Goal: Task Accomplishment & Management: Complete application form

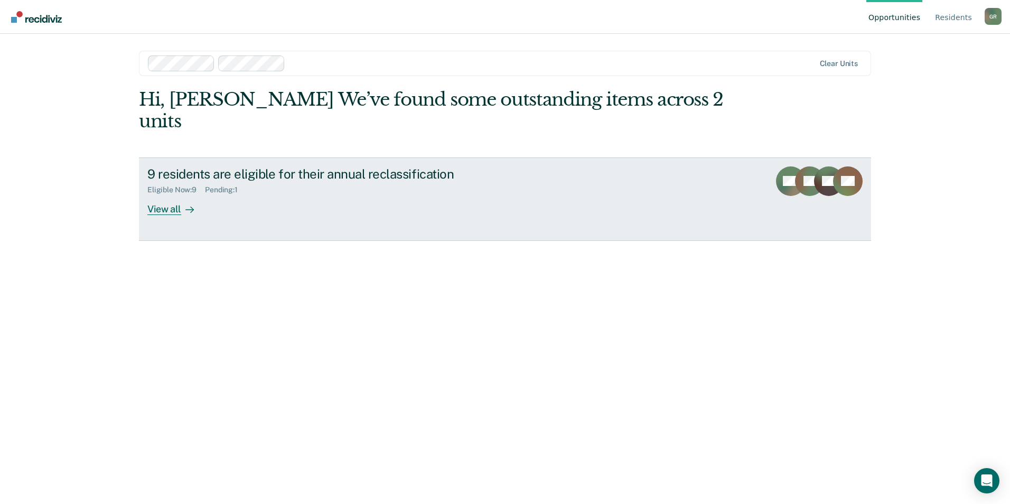
click at [170, 194] on div "View all" at bounding box center [176, 204] width 59 height 21
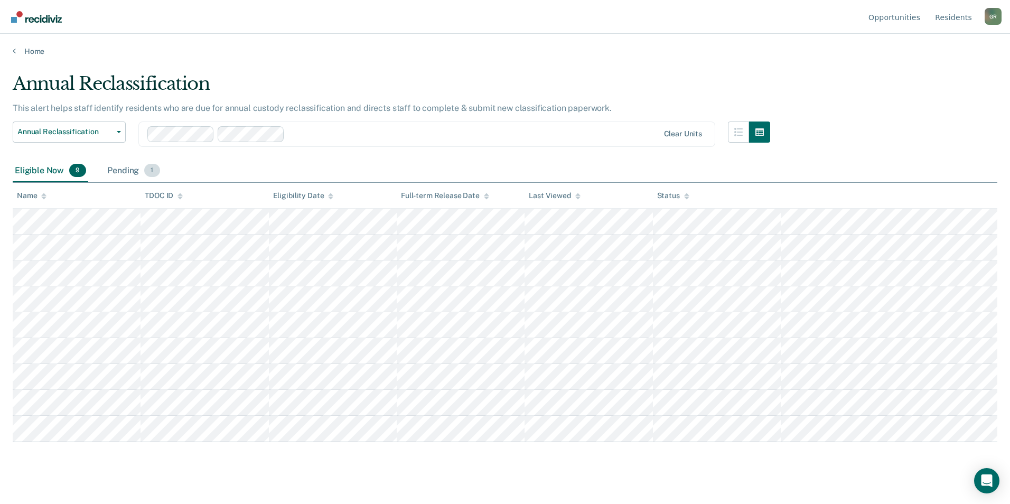
click at [136, 173] on div "Pending 1" at bounding box center [133, 171] width 57 height 23
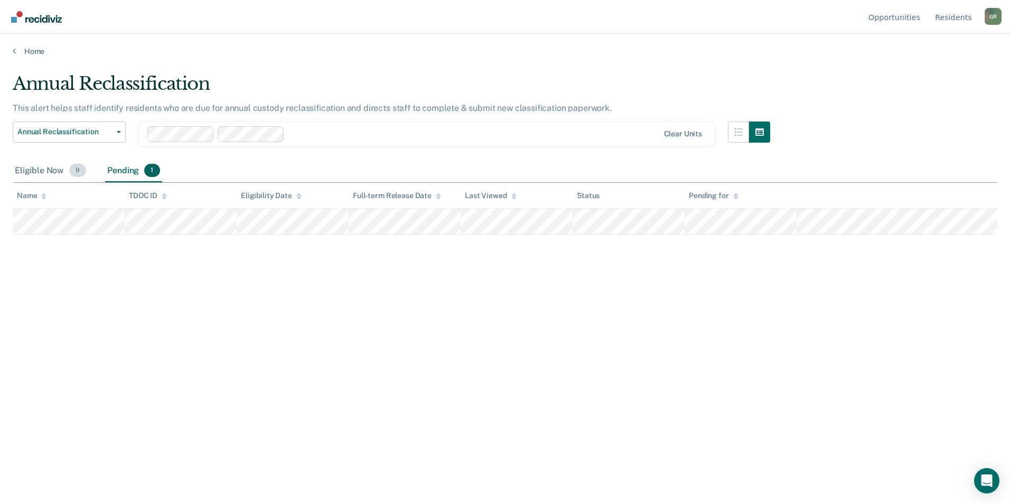
click at [27, 165] on div "Eligible Now 9" at bounding box center [51, 171] width 76 height 23
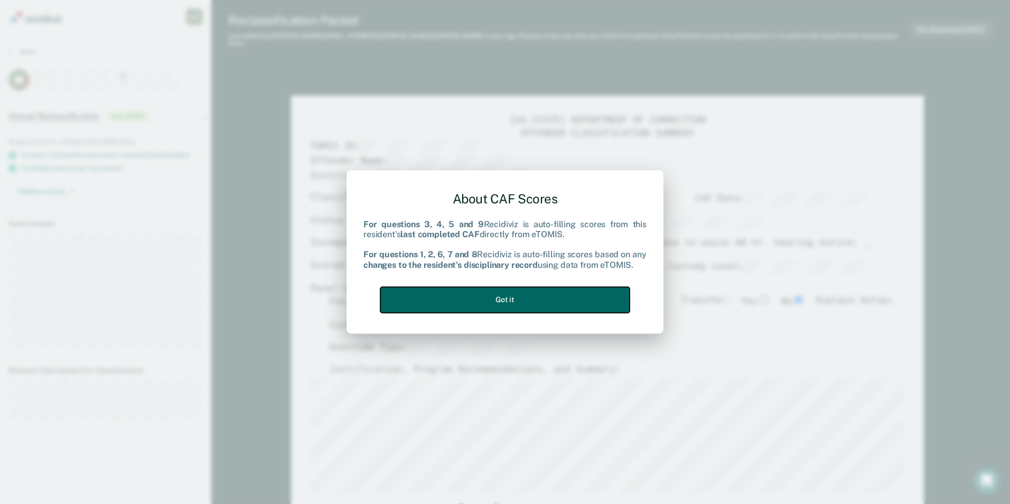
click at [488, 293] on button "Got it" at bounding box center [504, 300] width 249 height 26
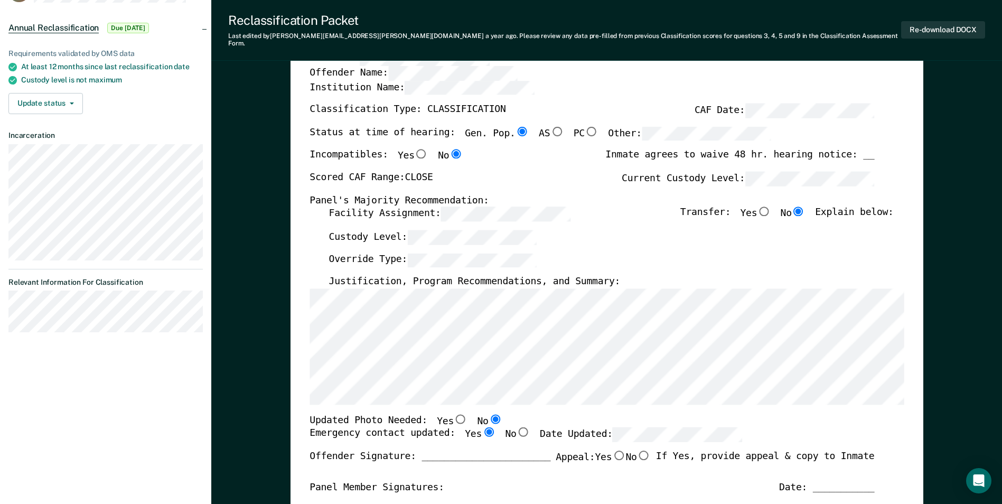
scroll to position [106, 0]
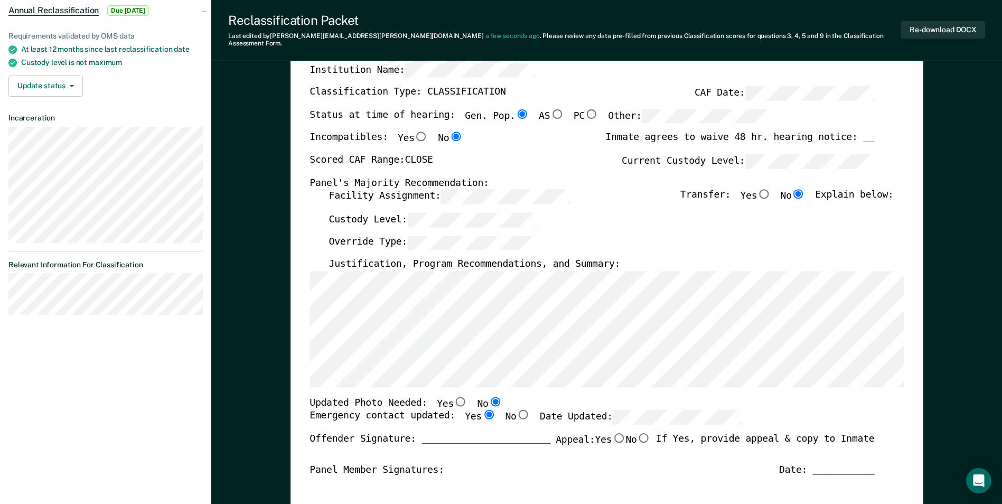
click at [393, 235] on label "Override Type:" at bounding box center [433, 242] width 208 height 14
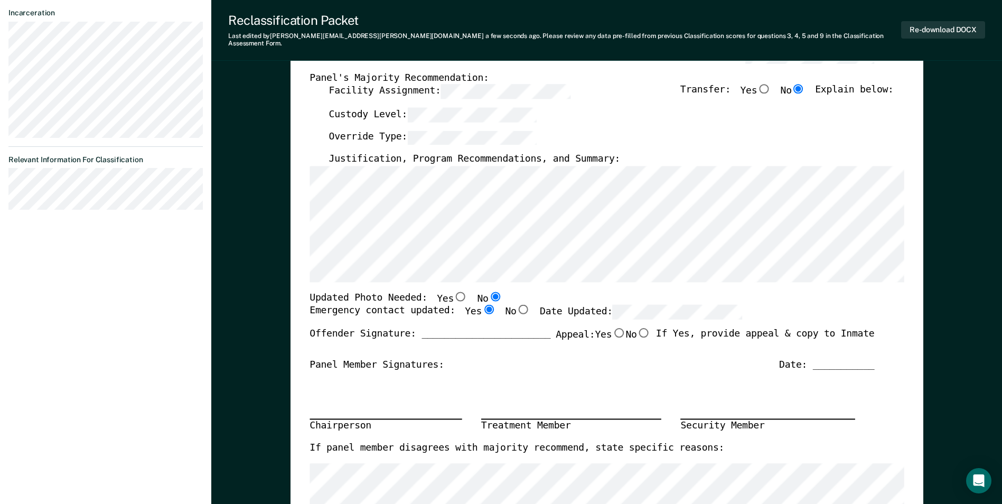
scroll to position [211, 0]
click at [511, 292] on div "TENNESSEE DEPARTMENT OF CORRECTION OFFENDER CLASSIFICATION SUMMARY TOMIS ID: Of…" at bounding box center [607, 295] width 594 height 784
click at [454, 291] on input "Yes" at bounding box center [461, 296] width 14 height 10
type textarea "x"
radio input "true"
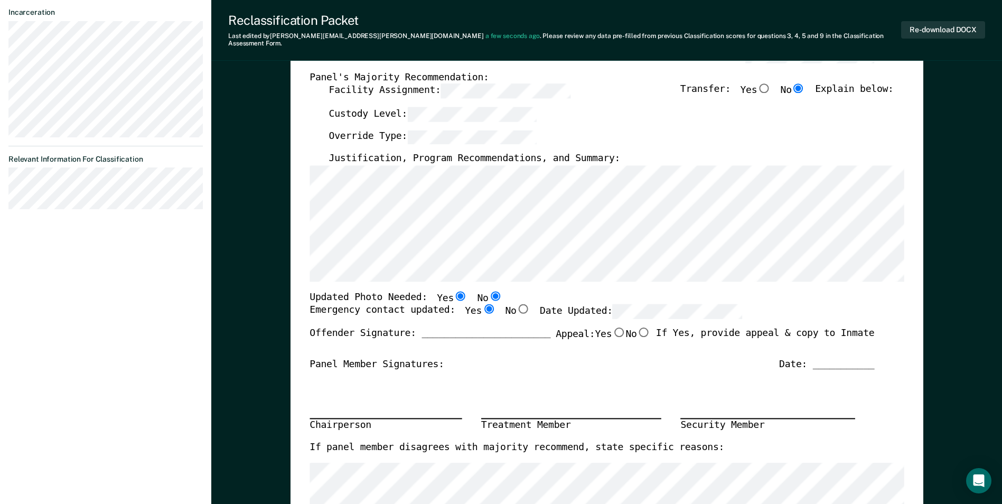
radio input "false"
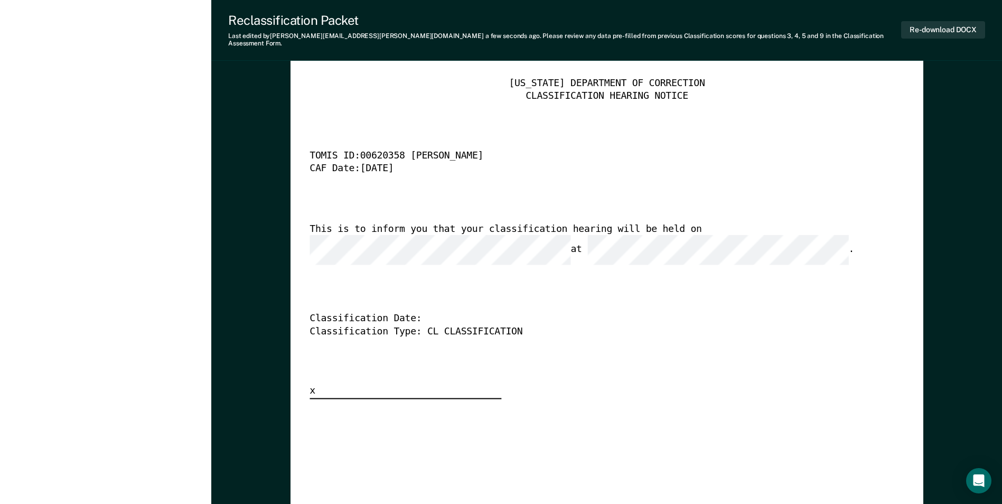
scroll to position [2747, 0]
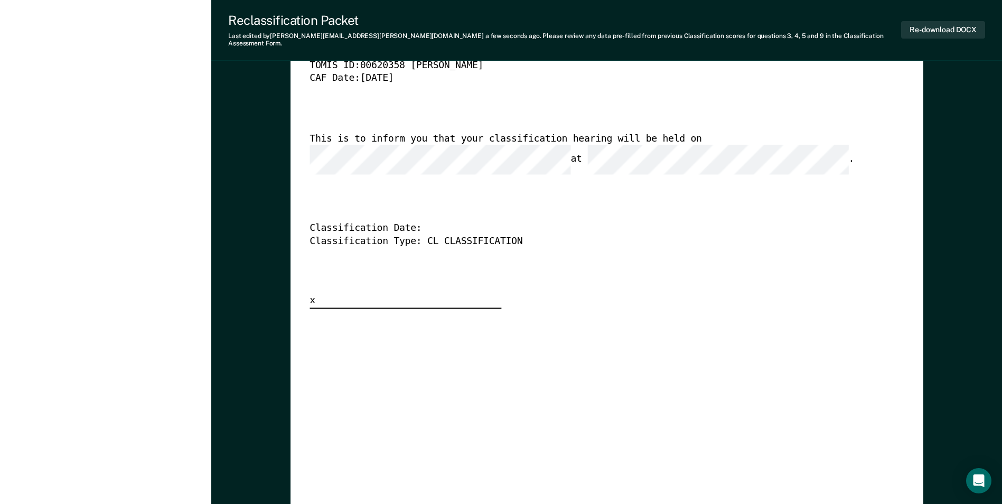
click at [603, 133] on div "This is to inform you that your classification hearing will be held on at ." at bounding box center [592, 154] width 565 height 42
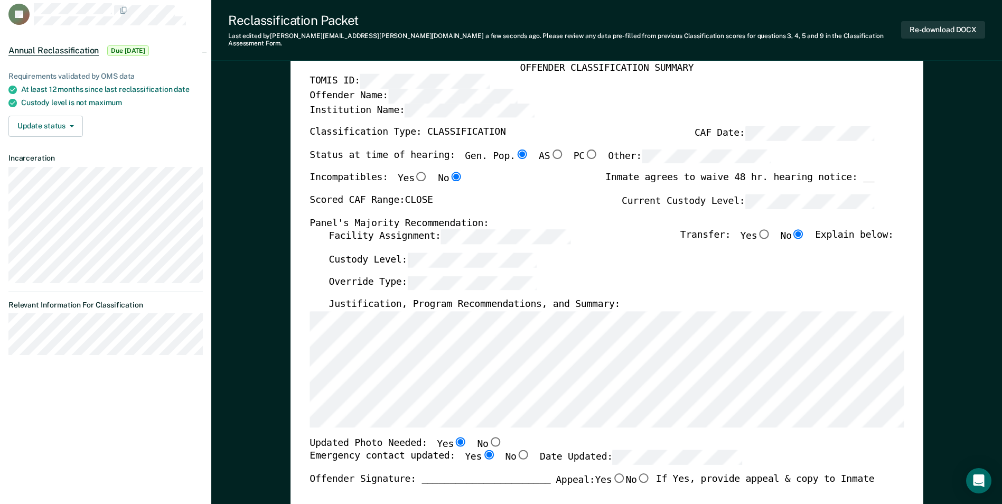
scroll to position [158, 0]
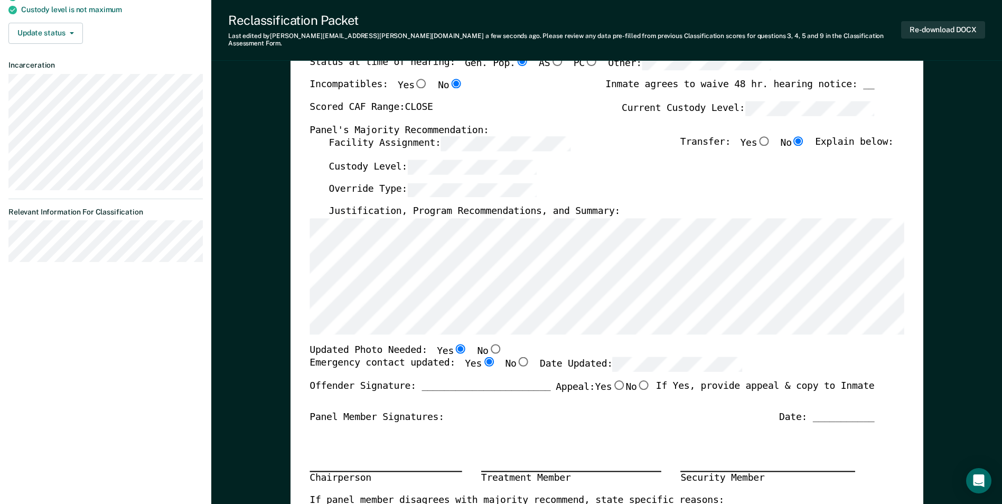
click at [848, 182] on div "Override Type:" at bounding box center [611, 193] width 565 height 23
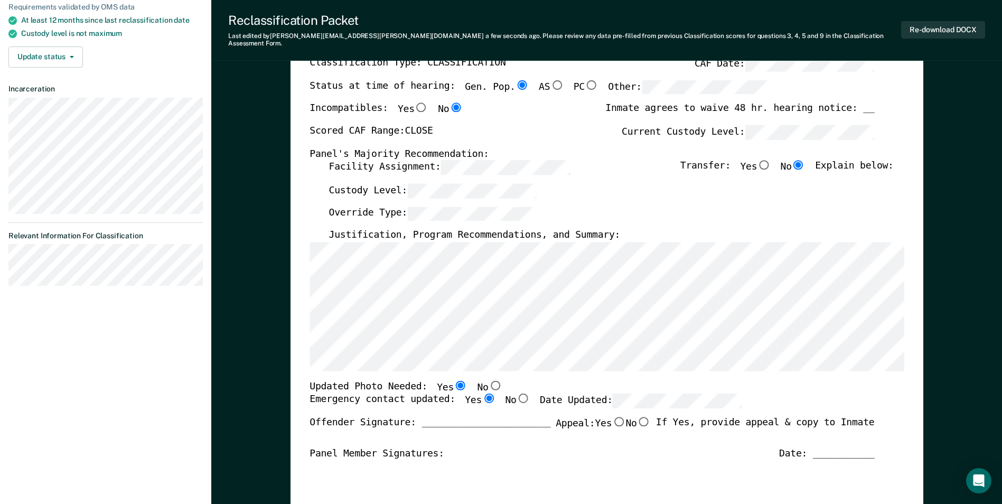
scroll to position [0, 0]
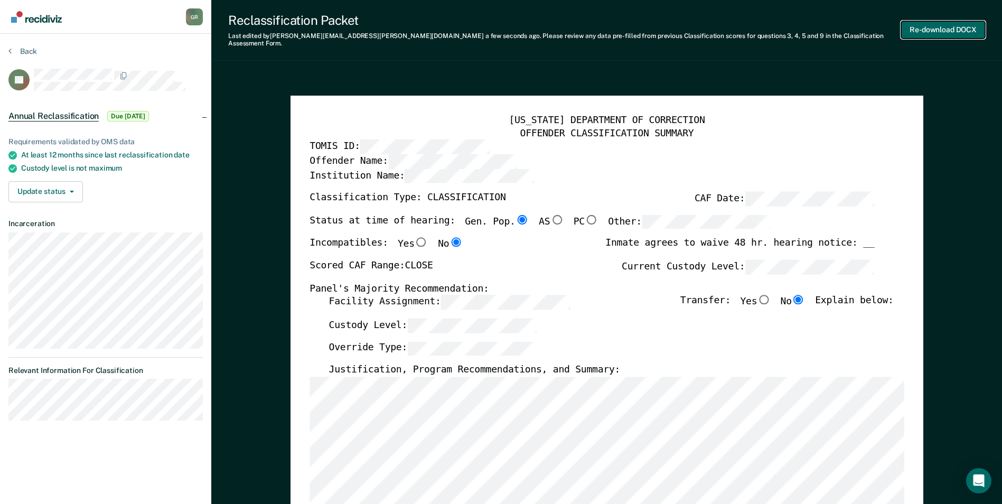
click at [920, 24] on button "Re-download DOCX" at bounding box center [943, 29] width 84 height 17
type textarea "x"
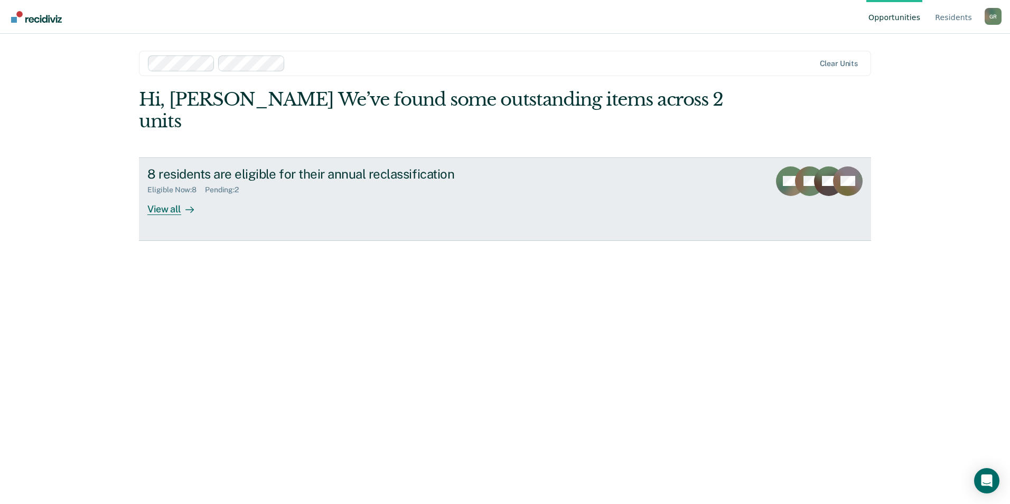
click at [174, 194] on div "View all" at bounding box center [176, 204] width 59 height 21
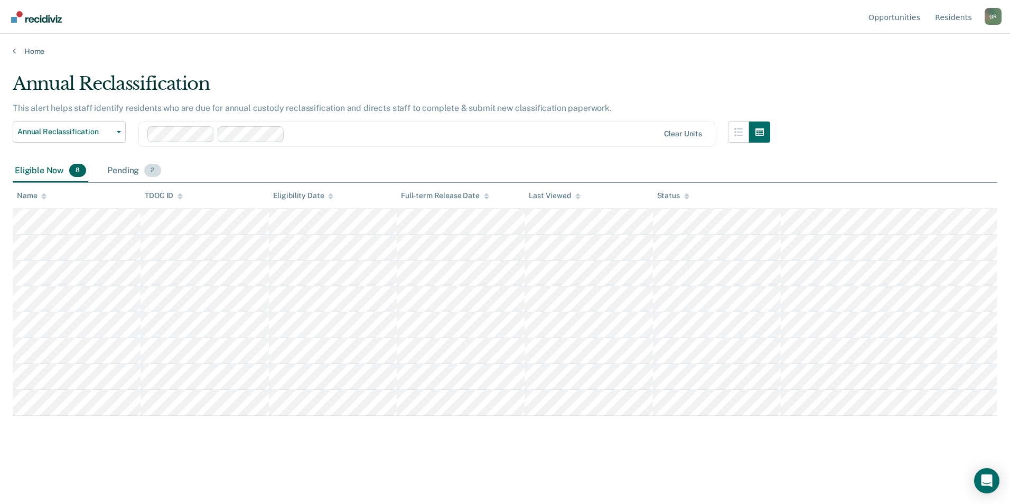
click at [137, 166] on div "Pending 2" at bounding box center [134, 171] width 58 height 23
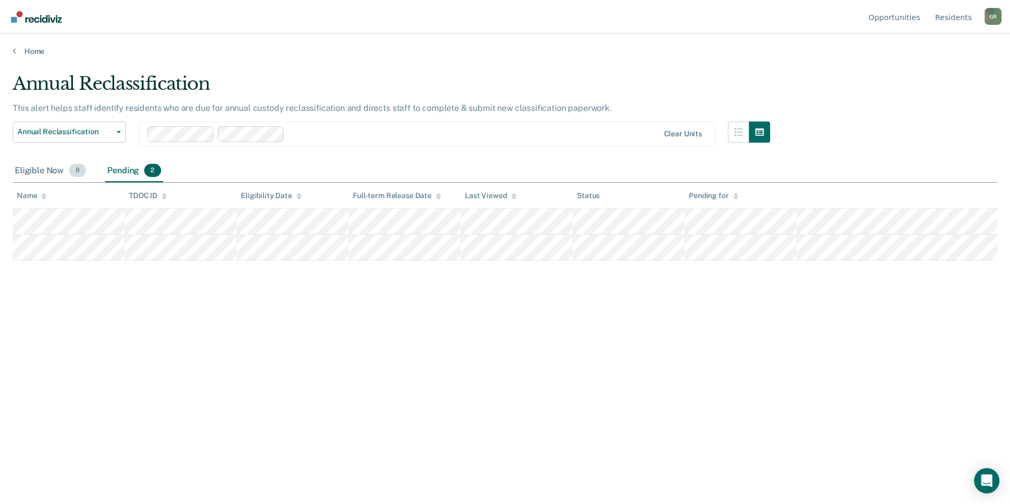
click at [42, 167] on div "Eligible Now 8" at bounding box center [51, 171] width 76 height 23
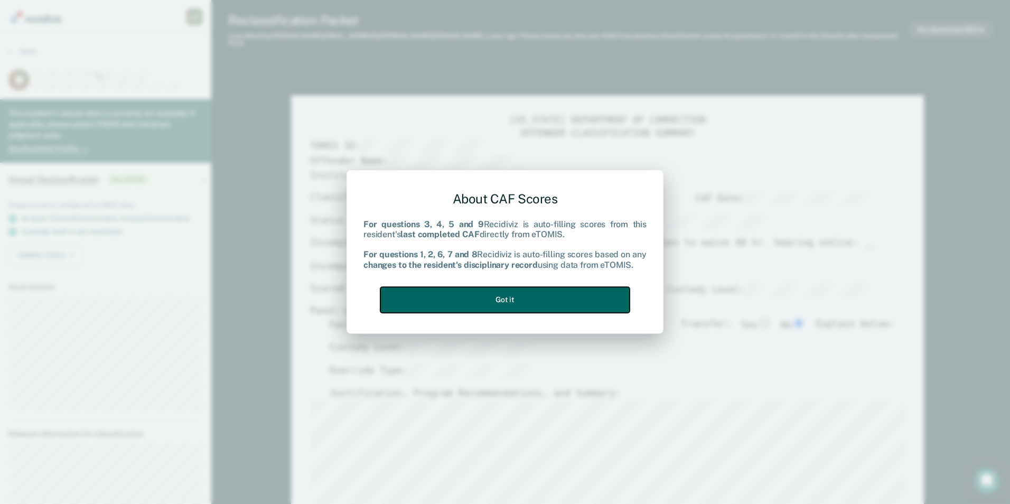
click at [528, 306] on button "Got it" at bounding box center [504, 300] width 249 height 26
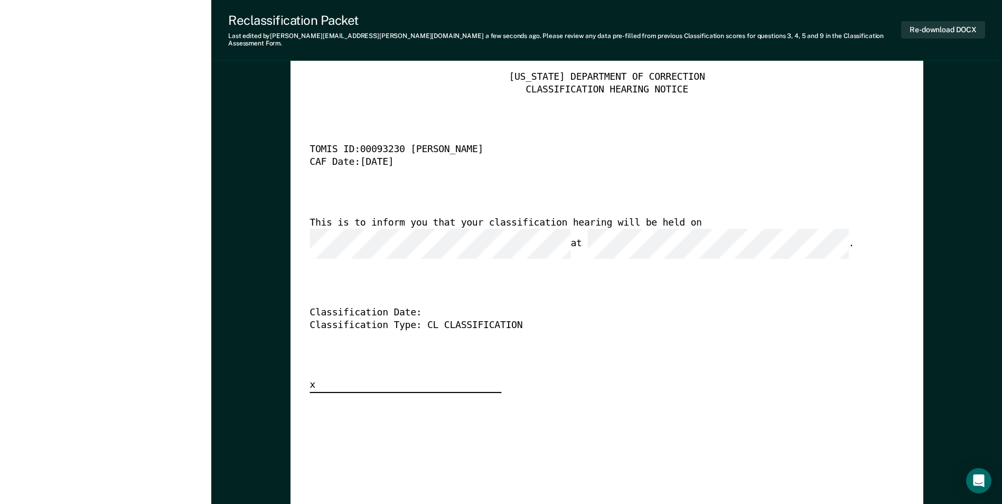
scroll to position [2694, 0]
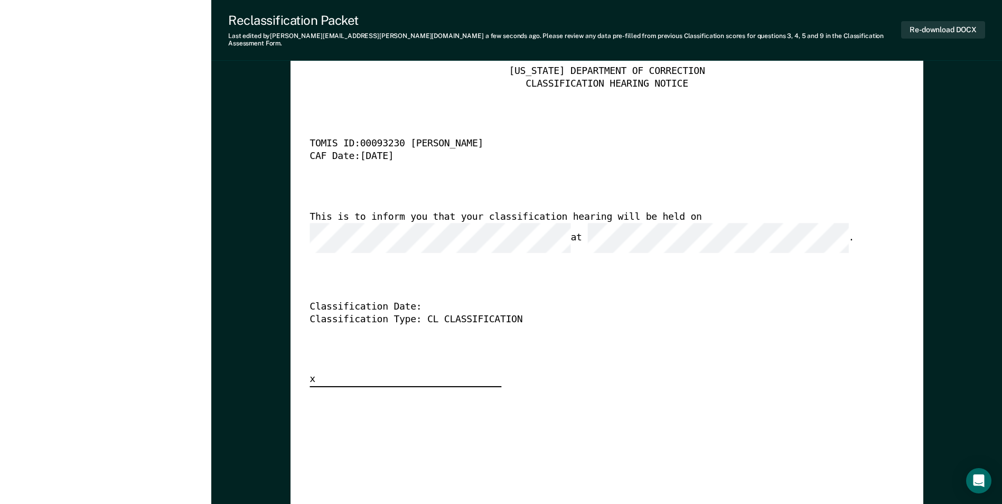
click at [660, 211] on div "This is to inform you that your classification hearing will be held on at ." at bounding box center [592, 232] width 565 height 42
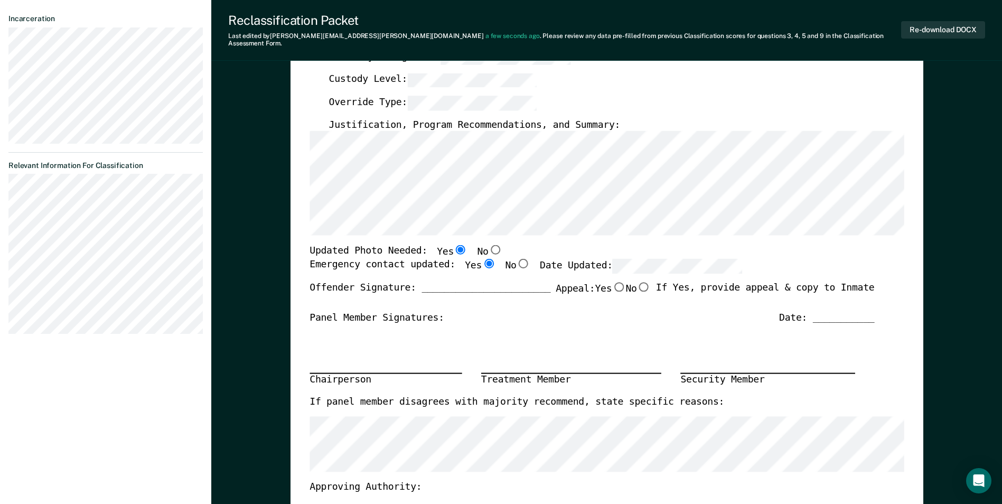
scroll to position [317, 0]
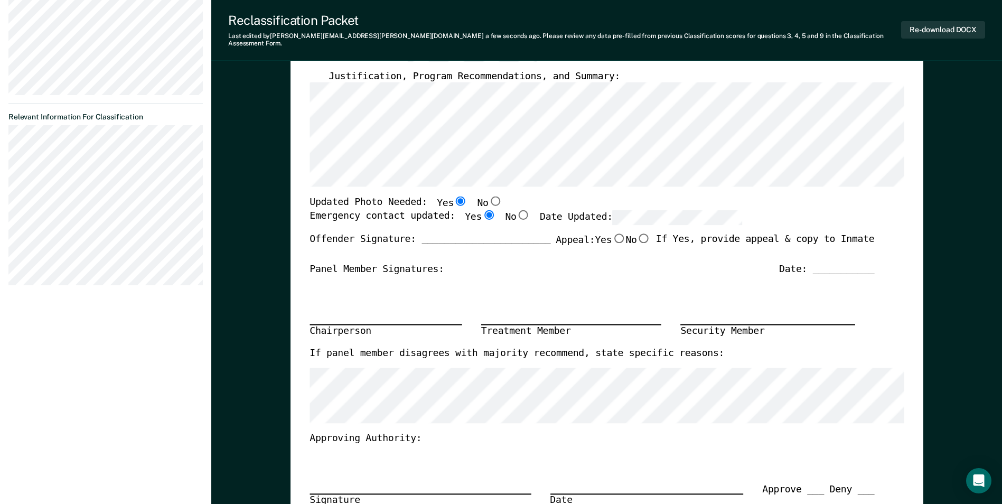
click at [540, 210] on label "Date Updated:" at bounding box center [641, 217] width 202 height 14
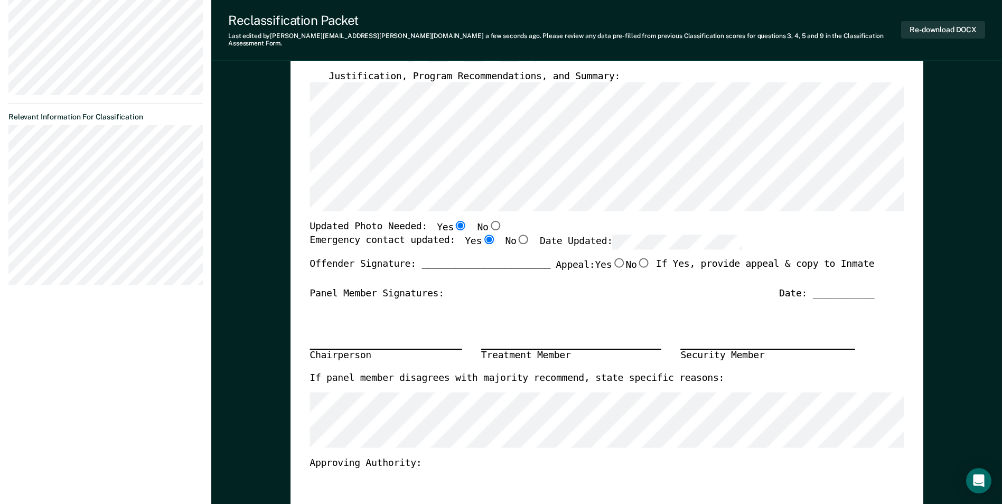
click at [909, 227] on div "[US_STATE] DEPARTMENT OF CORRECTION OFFENDER CLASSIFICATION SUMMARY TOMIS ID: O…" at bounding box center [607, 191] width 633 height 825
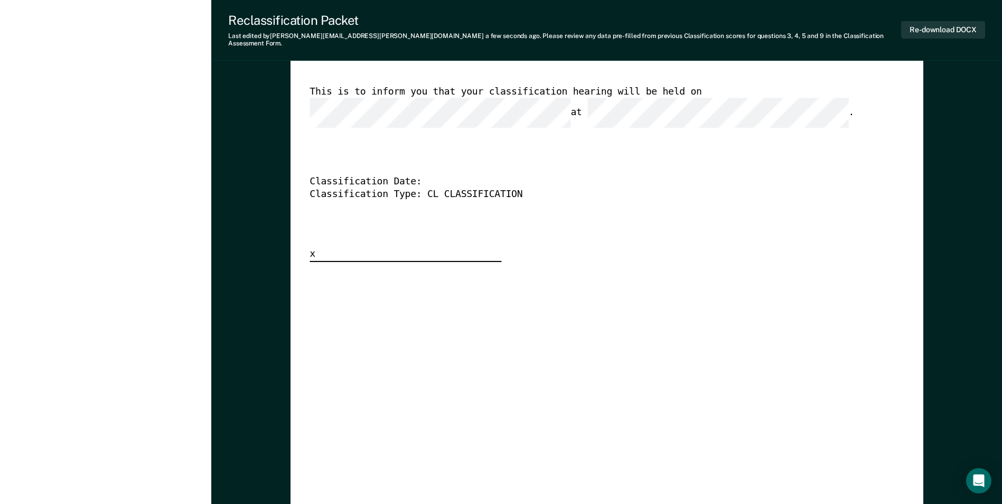
scroll to position [2555, 0]
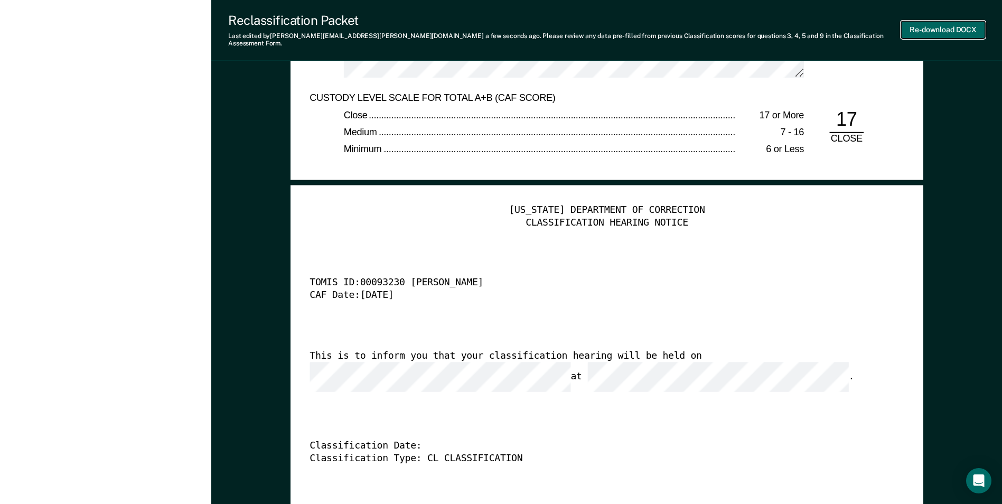
click at [922, 26] on button "Re-download DOCX" at bounding box center [943, 29] width 84 height 17
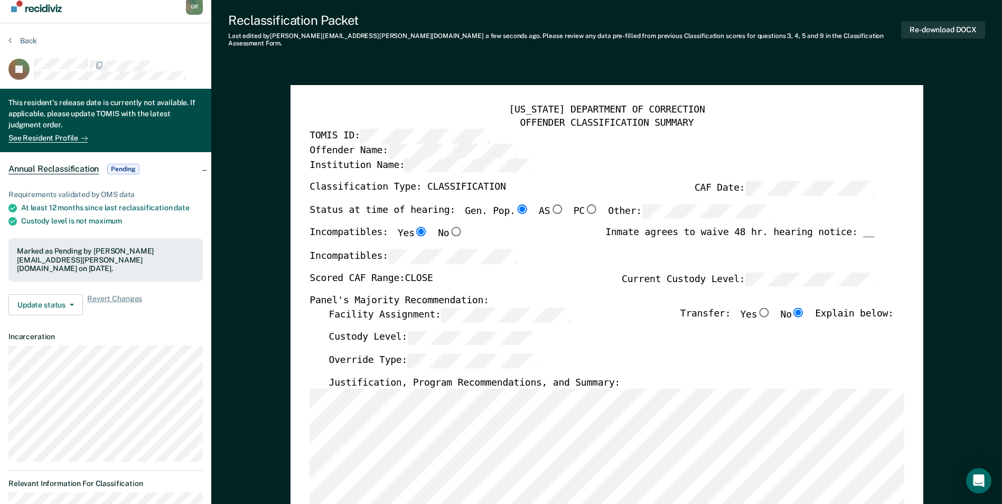
scroll to position [0, 0]
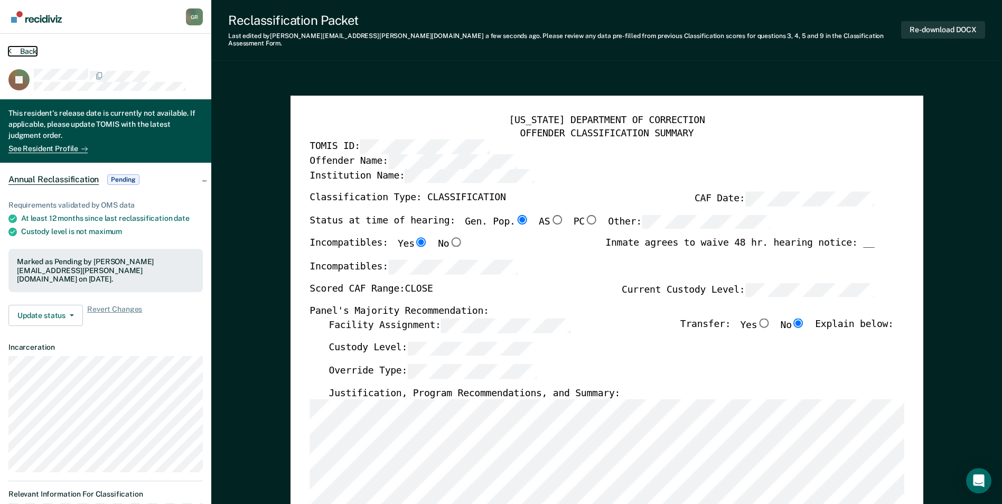
click at [27, 49] on button "Back" at bounding box center [22, 51] width 29 height 10
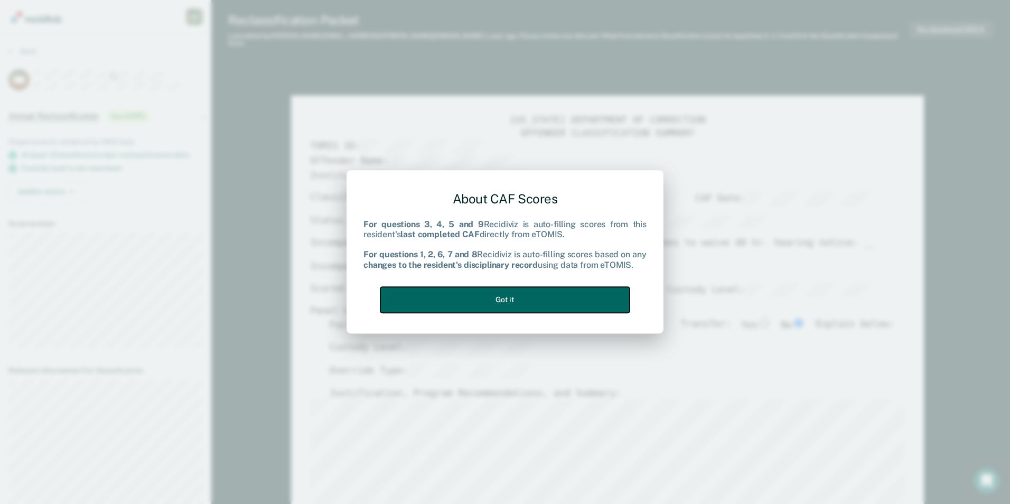
click at [520, 306] on button "Got it" at bounding box center [504, 300] width 249 height 26
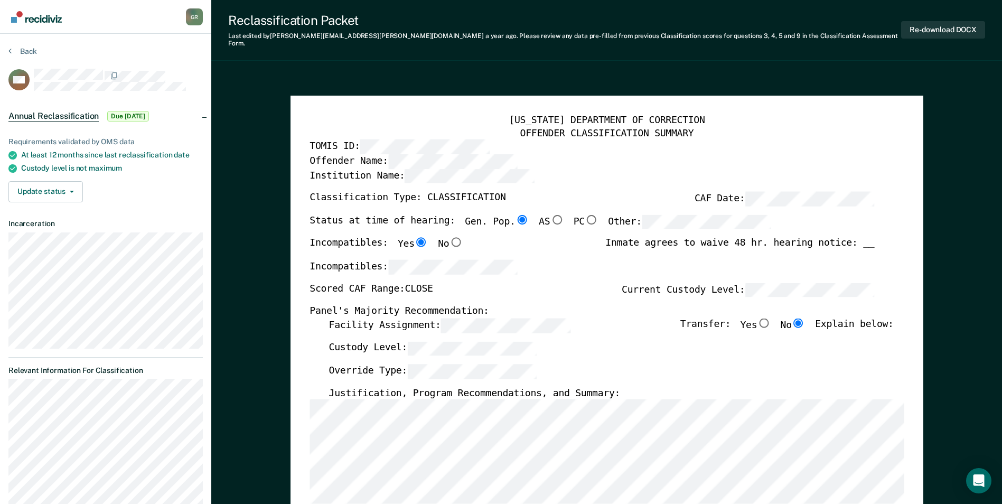
click at [444, 250] on div "Incompatibles: Yes No" at bounding box center [386, 249] width 153 height 22
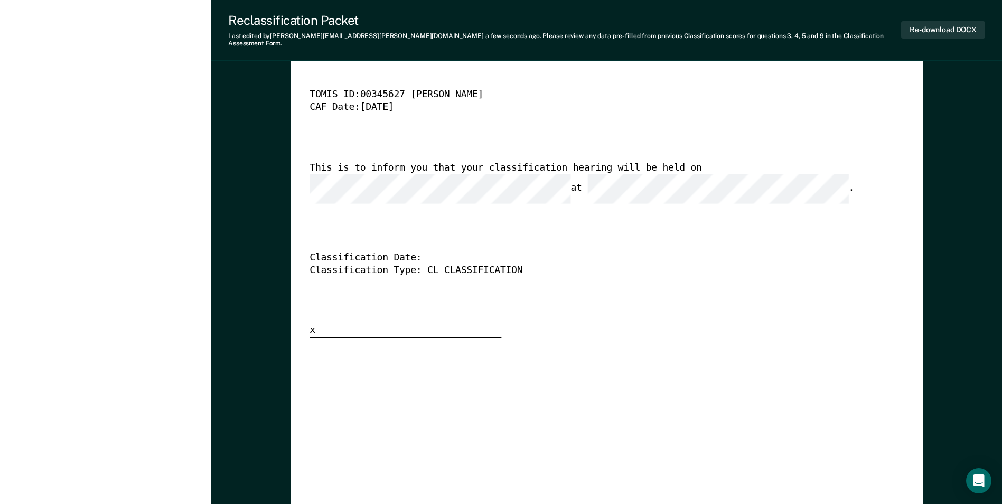
scroll to position [2588, 0]
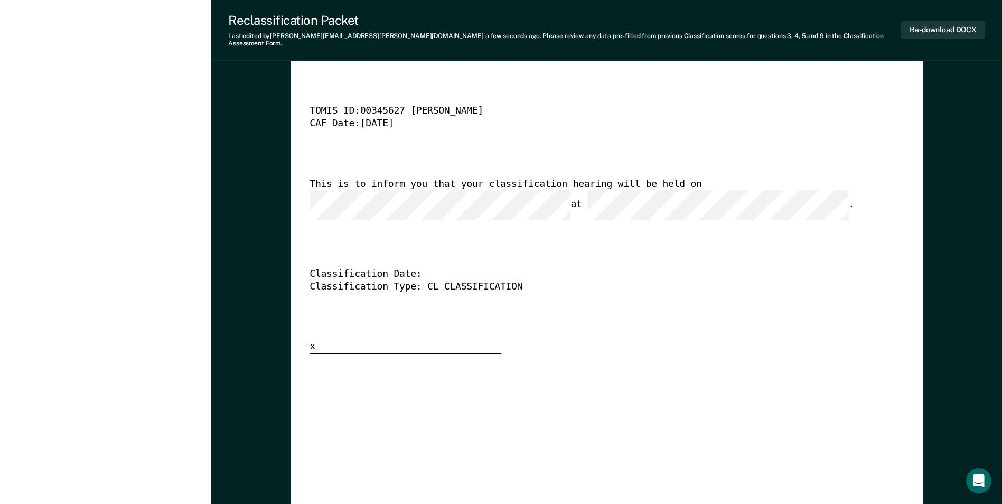
click at [649, 179] on div "This is to inform you that your classification hearing will be held on at ." at bounding box center [592, 199] width 565 height 42
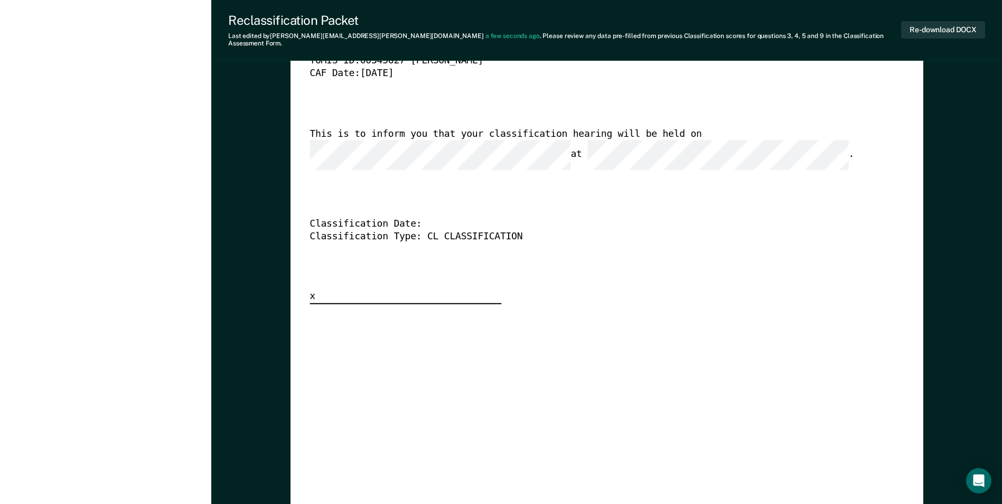
scroll to position [2522, 0]
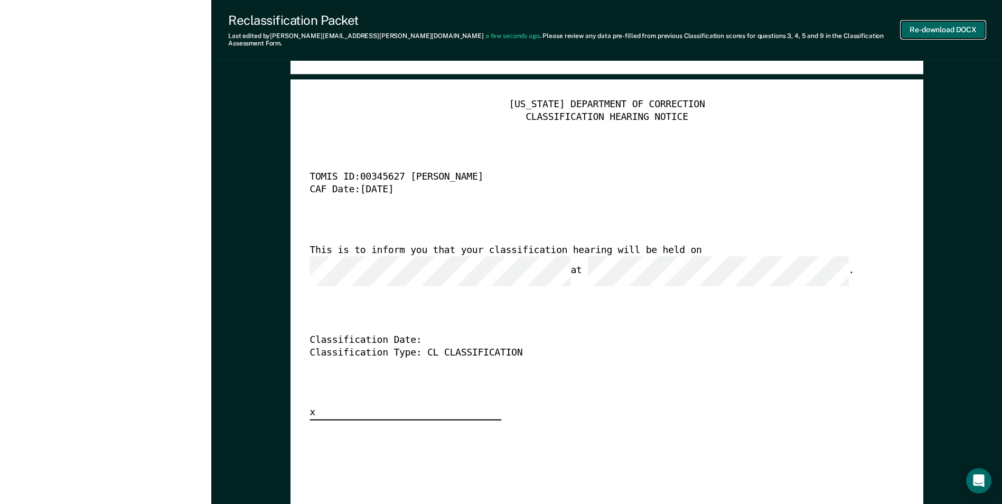
click at [935, 28] on button "Re-download DOCX" at bounding box center [943, 29] width 84 height 17
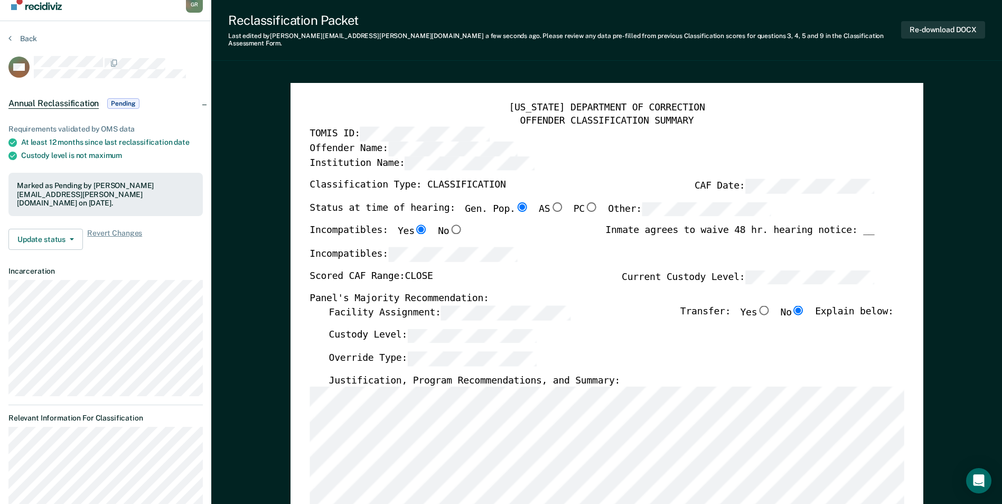
scroll to position [0, 0]
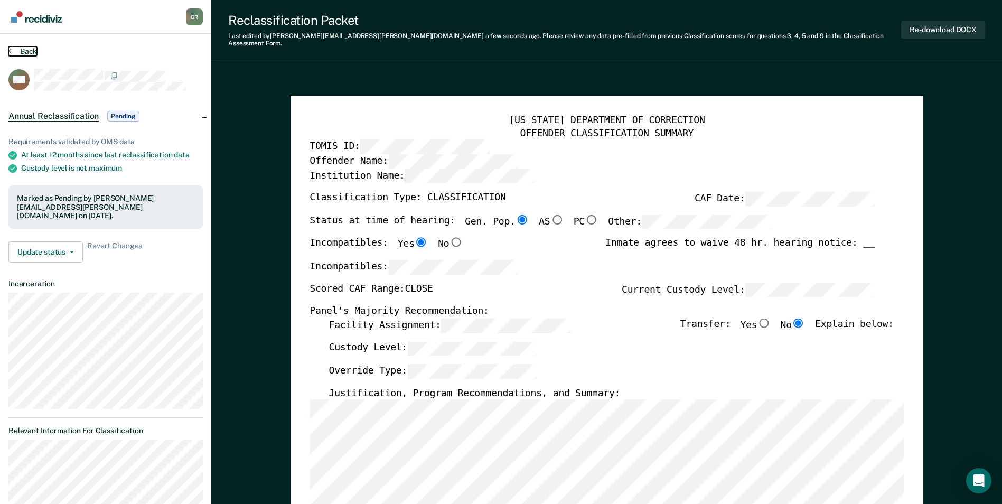
click at [15, 48] on button "Back" at bounding box center [22, 51] width 29 height 10
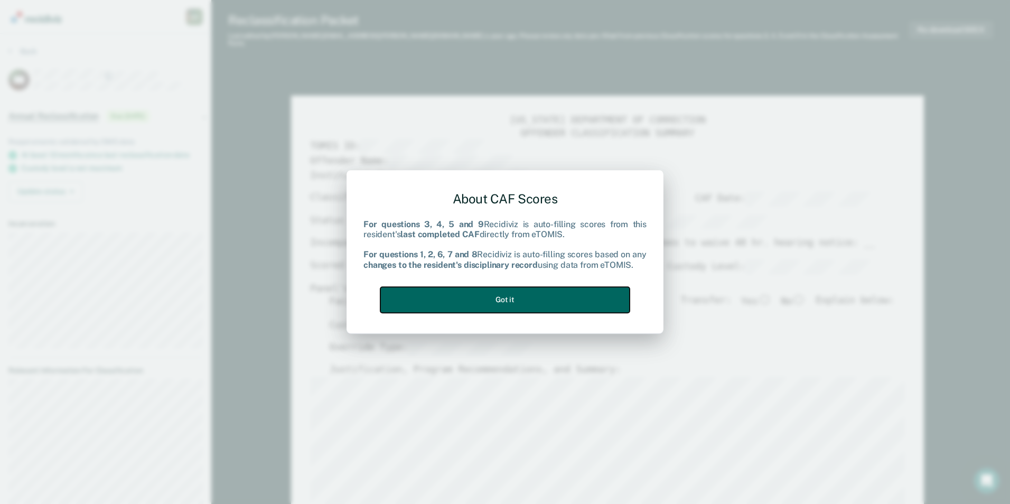
click at [536, 298] on button "Got it" at bounding box center [504, 300] width 249 height 26
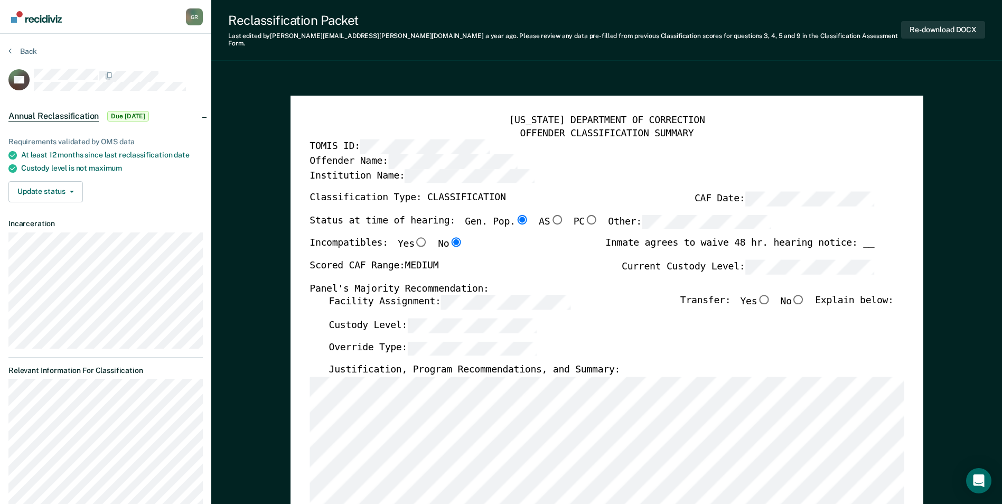
scroll to position [53, 0]
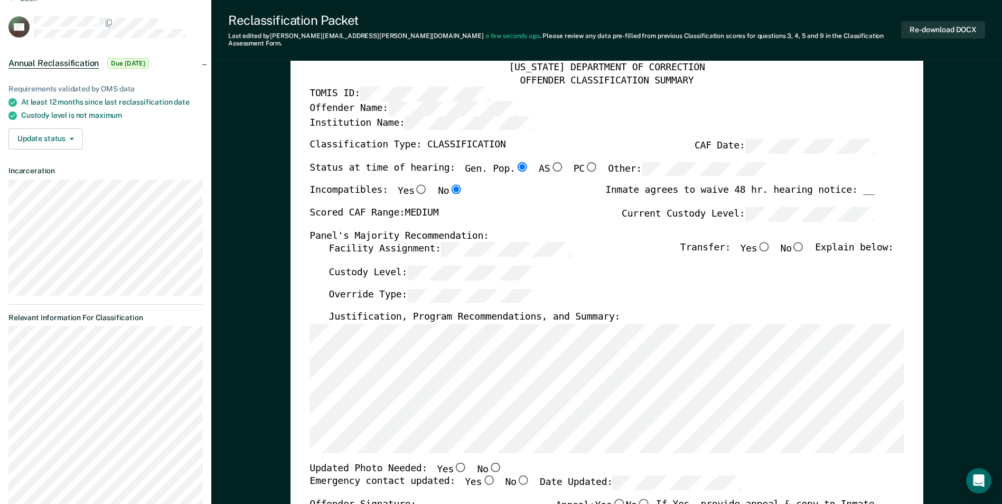
click at [801, 242] on input "No" at bounding box center [799, 247] width 14 height 10
type textarea "x"
radio input "true"
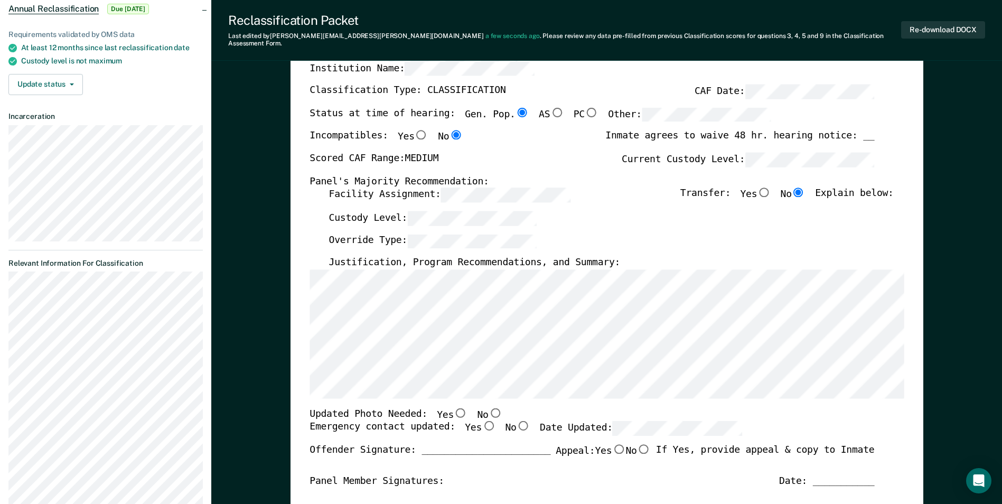
scroll to position [158, 0]
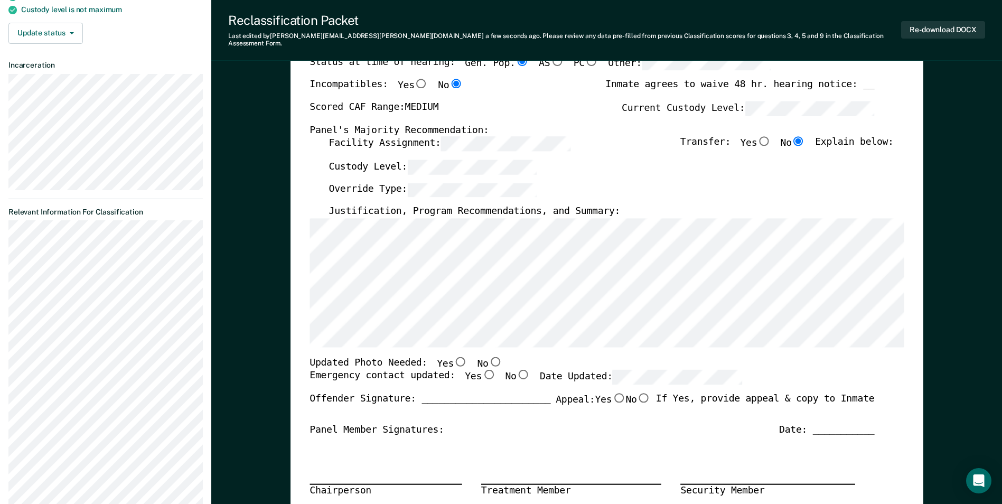
click at [716, 188] on div "Override Type:" at bounding box center [611, 193] width 565 height 23
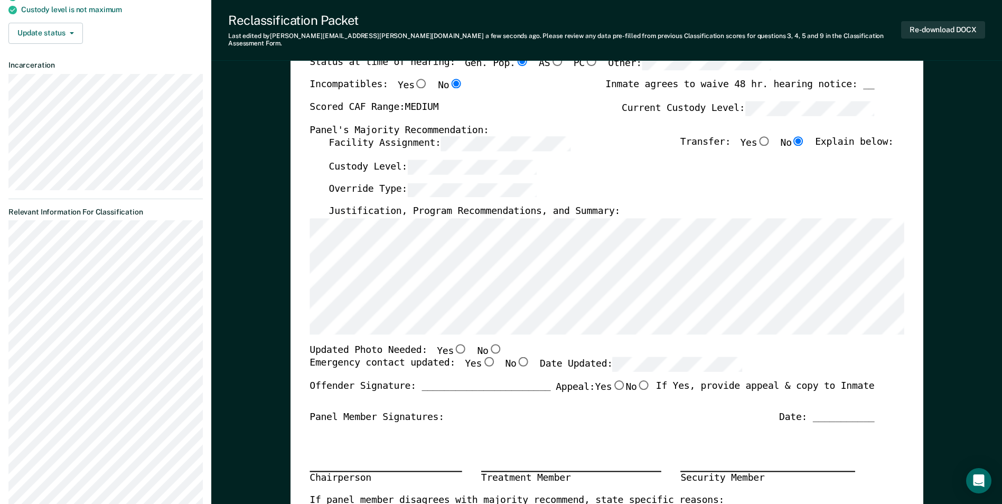
click at [304, 320] on div "[US_STATE] DEPARTMENT OF CORRECTION OFFENDER CLASSIFICATION SUMMARY TOMIS ID: O…" at bounding box center [607, 349] width 633 height 825
click at [488, 344] on input "No" at bounding box center [495, 349] width 14 height 10
type textarea "x"
radio input "true"
click at [482, 357] on input "Yes" at bounding box center [489, 362] width 14 height 10
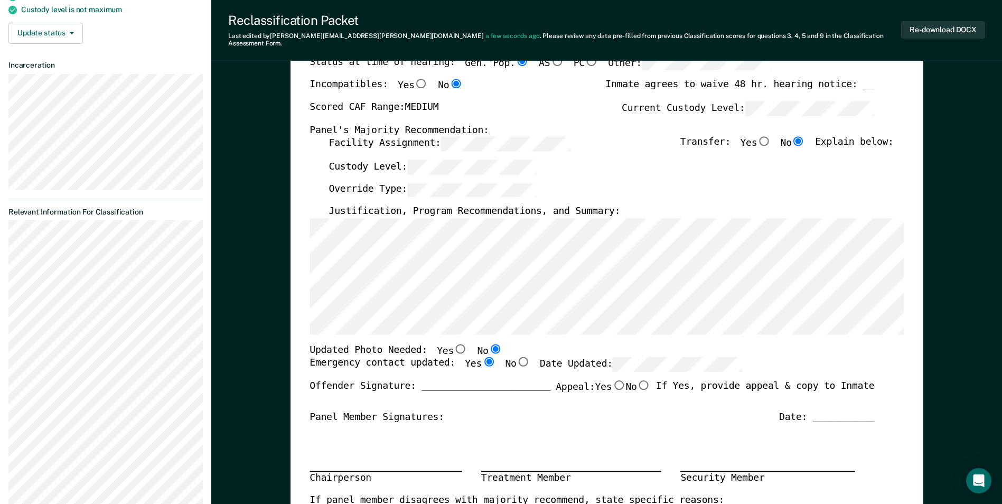
type textarea "x"
radio input "true"
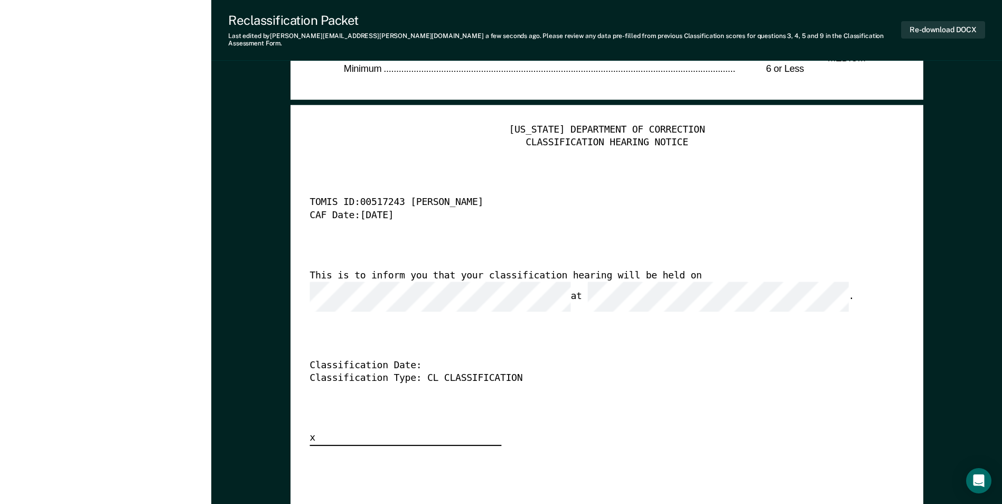
scroll to position [2588, 0]
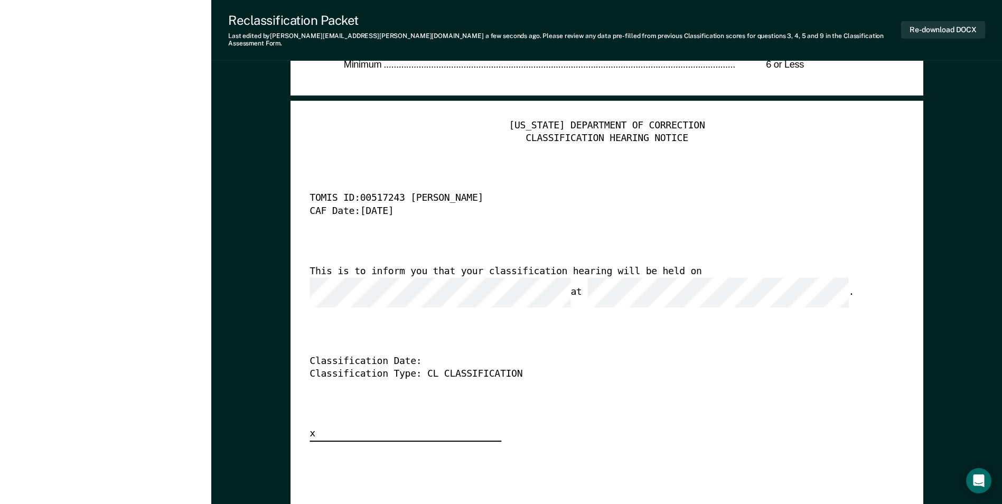
click at [622, 266] on div "This is to inform you that your classification hearing will be held on at ." at bounding box center [592, 287] width 565 height 42
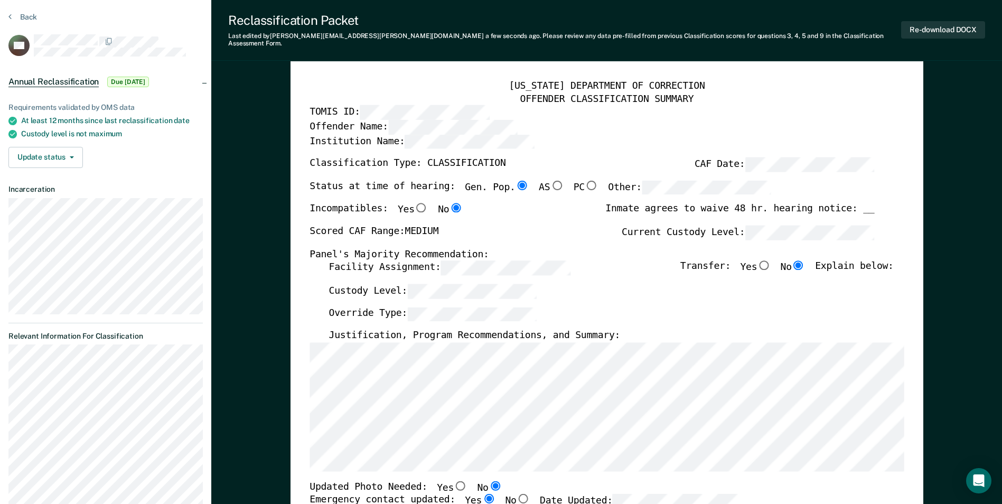
scroll to position [0, 0]
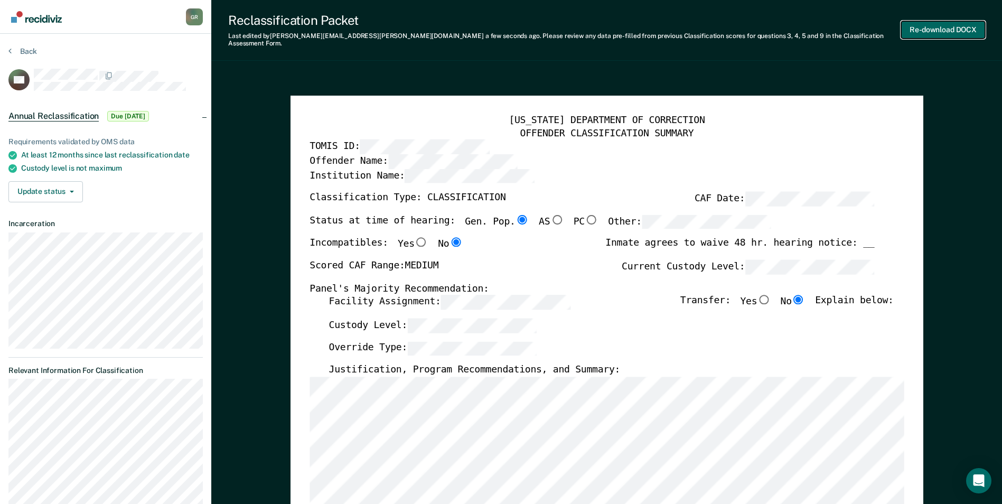
click at [953, 30] on button "Re-download DOCX" at bounding box center [943, 29] width 84 height 17
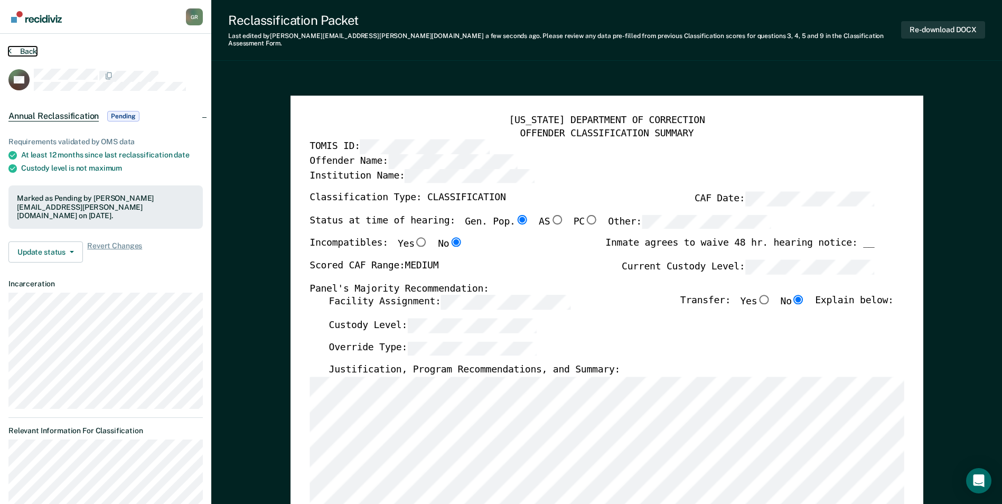
click at [21, 52] on button "Back" at bounding box center [22, 51] width 29 height 10
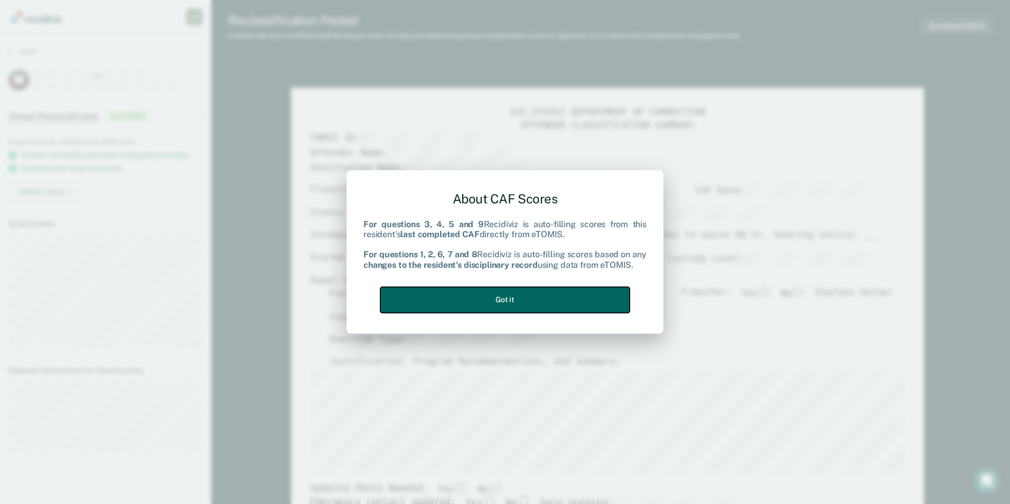
click at [540, 303] on button "Got it" at bounding box center [504, 300] width 249 height 26
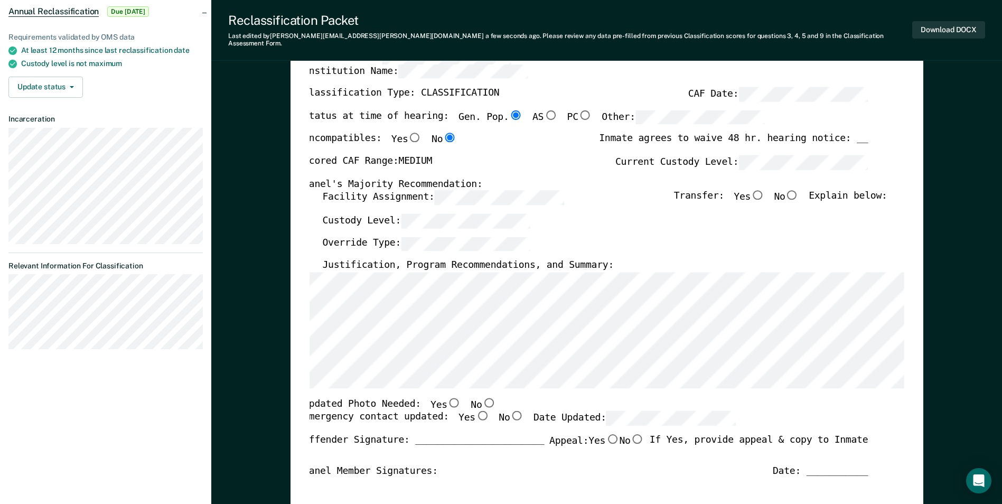
scroll to position [106, 0]
click at [447, 397] on input "Yes" at bounding box center [454, 402] width 14 height 10
type textarea "x"
radio input "true"
click at [475, 410] on input "Yes" at bounding box center [482, 415] width 14 height 10
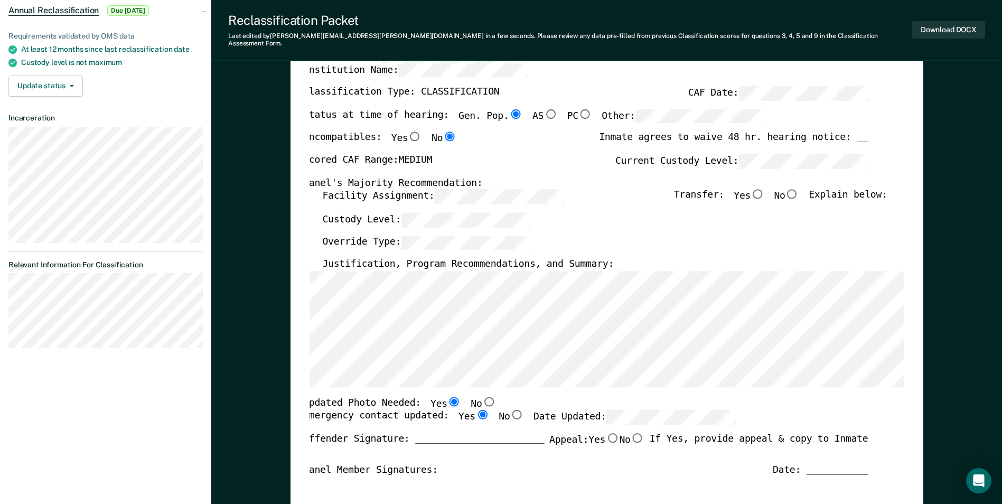
type textarea "x"
radio input "true"
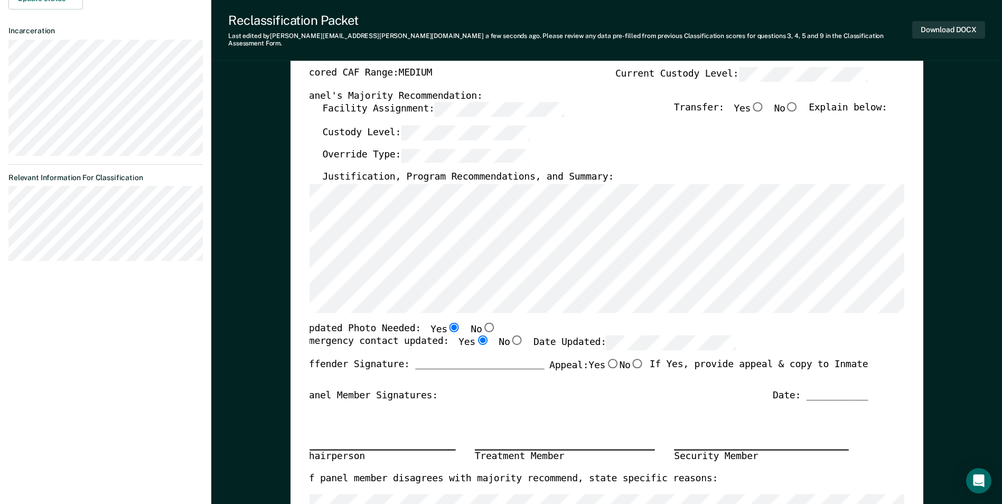
scroll to position [211, 0]
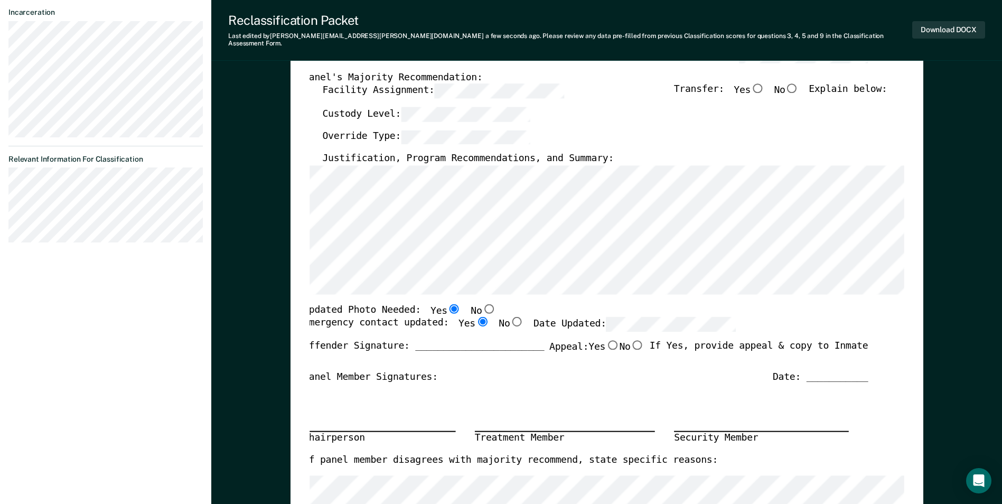
click at [876, 348] on div "[US_STATE] DEPARTMENT OF CORRECTION OFFENDER CLASSIFICATION SUMMARY TOMIS ID: O…" at bounding box center [600, 301] width 594 height 797
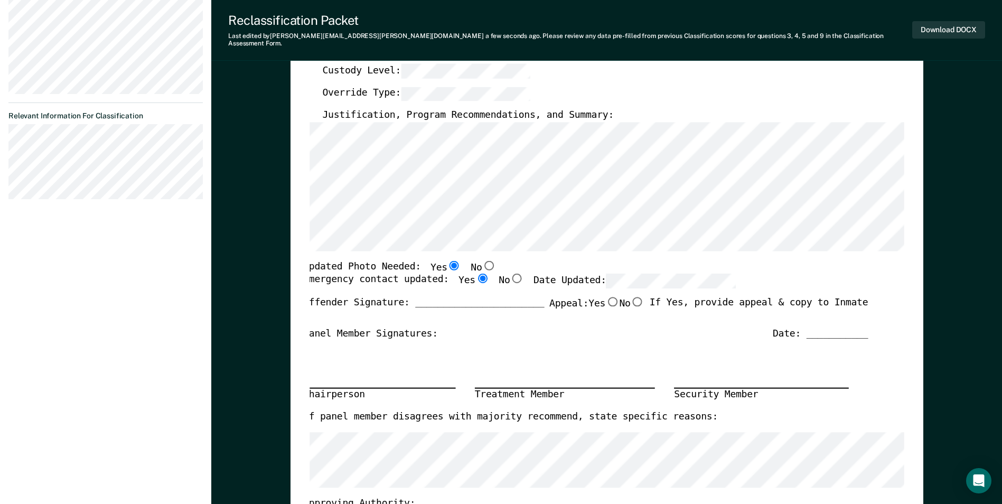
scroll to position [158, 0]
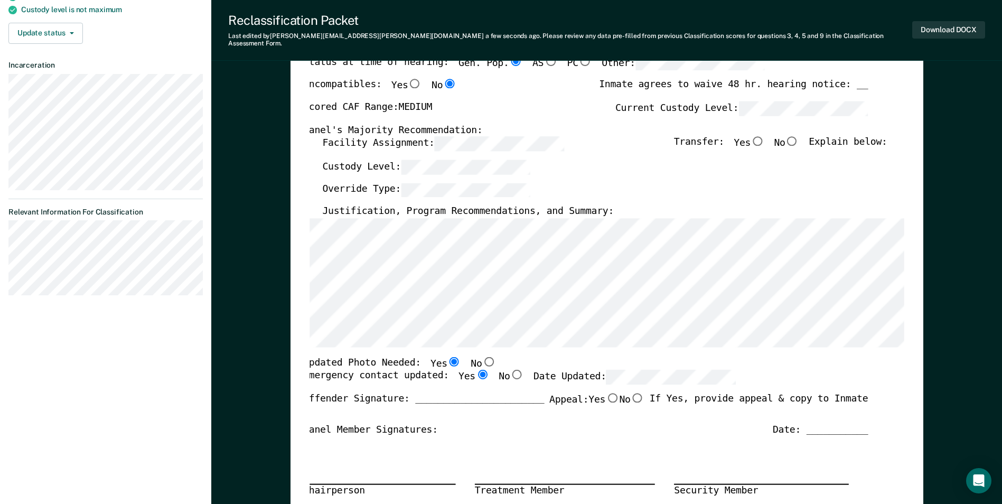
drag, startPoint x: 334, startPoint y: 385, endPoint x: 321, endPoint y: 391, distance: 14.4
click at [334, 385] on div "Emergency contact updated: Yes No Date Updated:" at bounding box center [519, 381] width 433 height 23
click at [320, 393] on div "Offender Signature: _______________________ Appeal: Yes No If Yes, provide appe…" at bounding box center [585, 408] width 565 height 31
drag, startPoint x: 306, startPoint y: 391, endPoint x: 341, endPoint y: 391, distance: 34.9
click at [341, 391] on div "[US_STATE] DEPARTMENT OF CORRECTION OFFENDER CLASSIFICATION SUMMARY TOMIS ID: O…" at bounding box center [607, 349] width 633 height 825
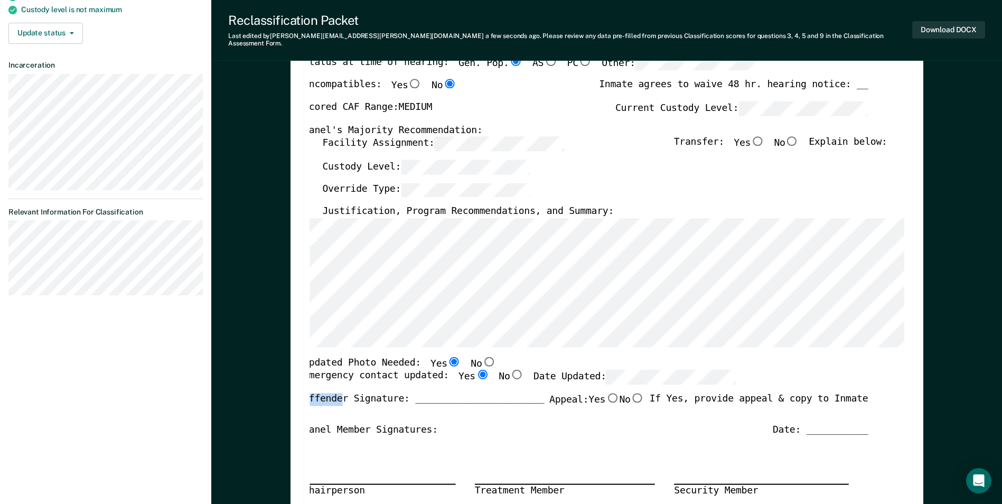
drag, startPoint x: 341, startPoint y: 391, endPoint x: 335, endPoint y: 403, distance: 13.5
click at [336, 400] on div "Offender Signature: _______________________ Appeal: Yes No If Yes, provide appe…" at bounding box center [585, 408] width 565 height 31
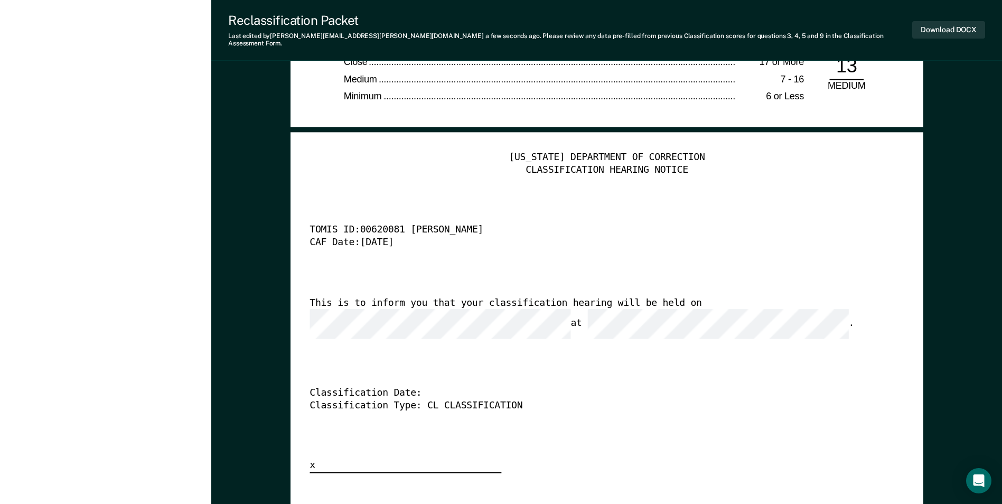
scroll to position [2588, 0]
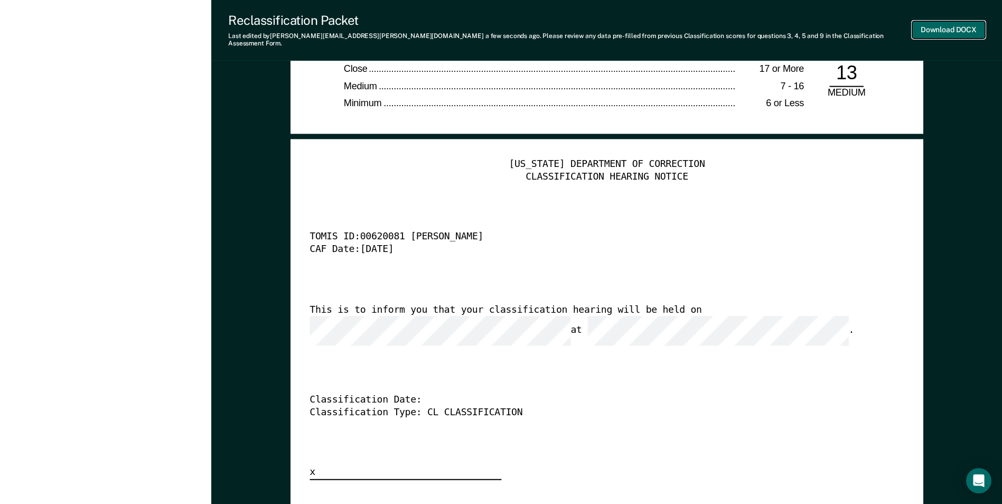
click at [950, 26] on button "Download DOCX" at bounding box center [948, 29] width 73 height 17
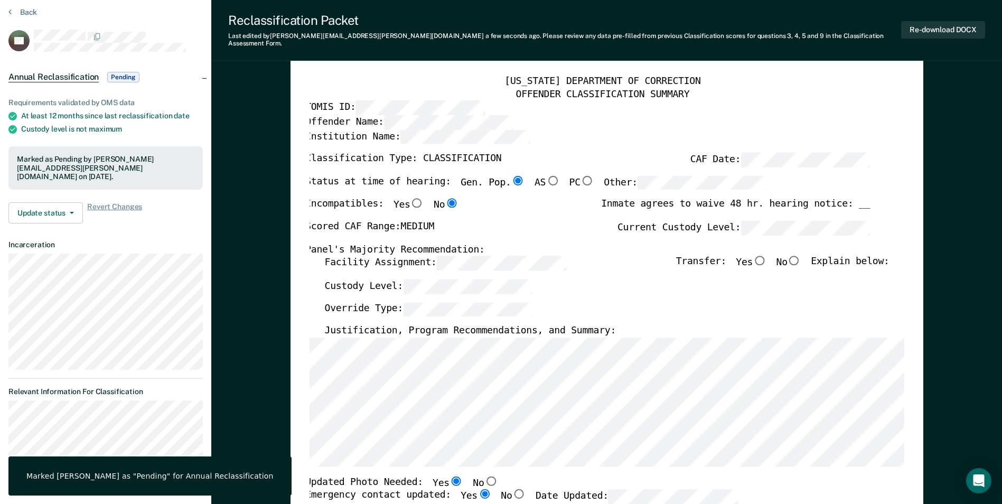
scroll to position [0, 0]
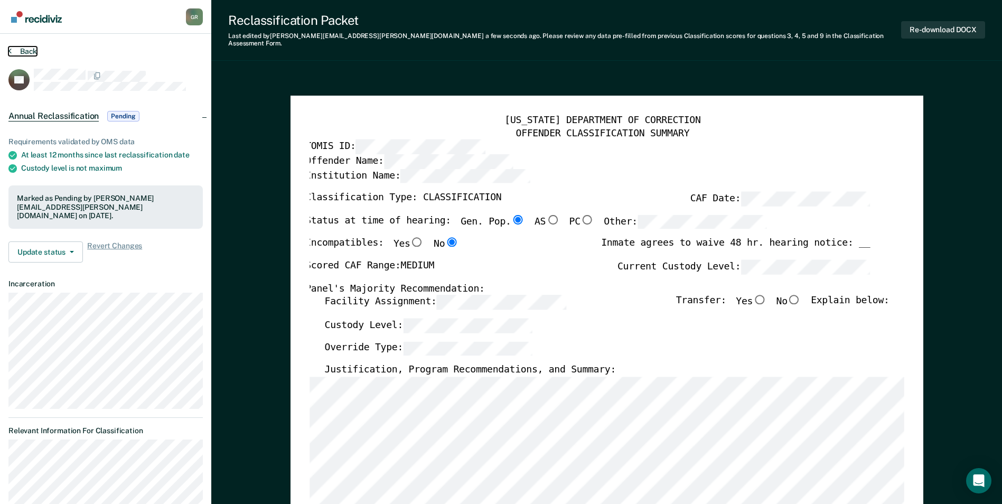
click at [28, 50] on button "Back" at bounding box center [22, 51] width 29 height 10
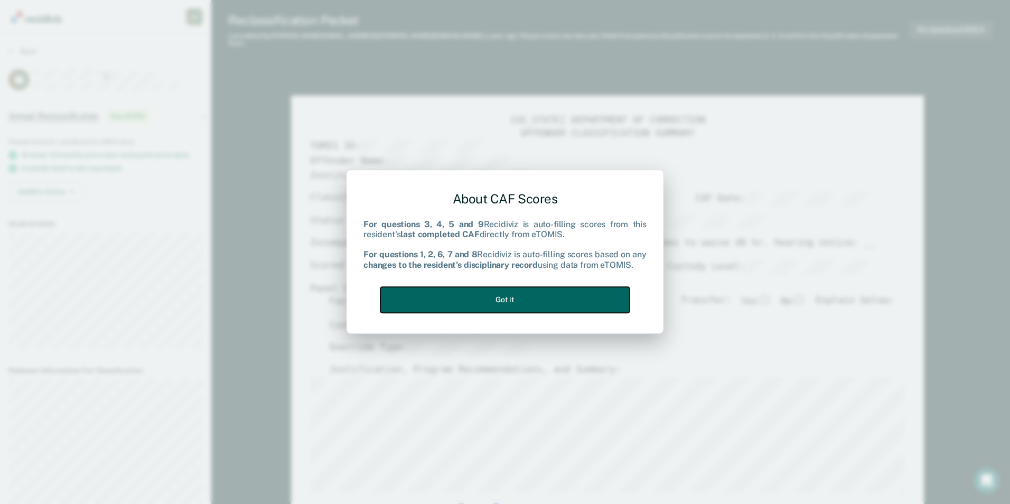
click at [521, 302] on button "Got it" at bounding box center [504, 300] width 249 height 26
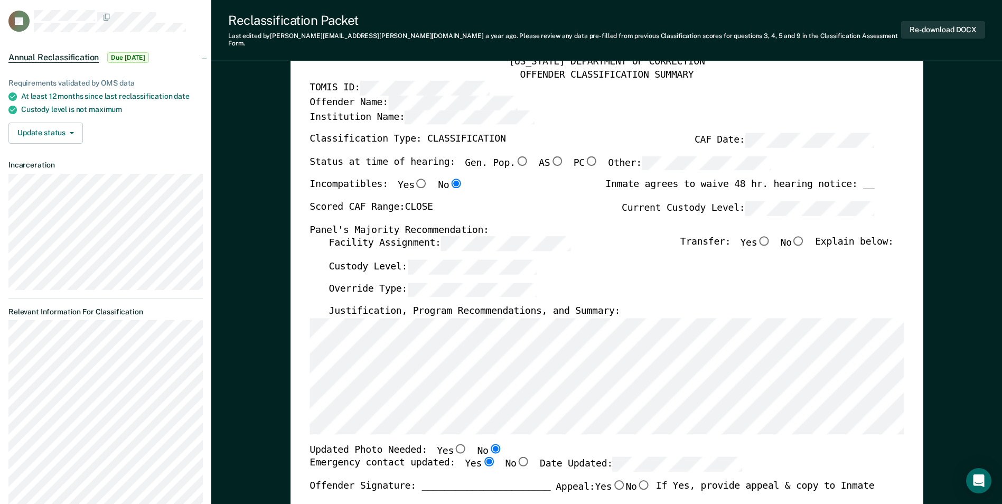
scroll to position [106, 0]
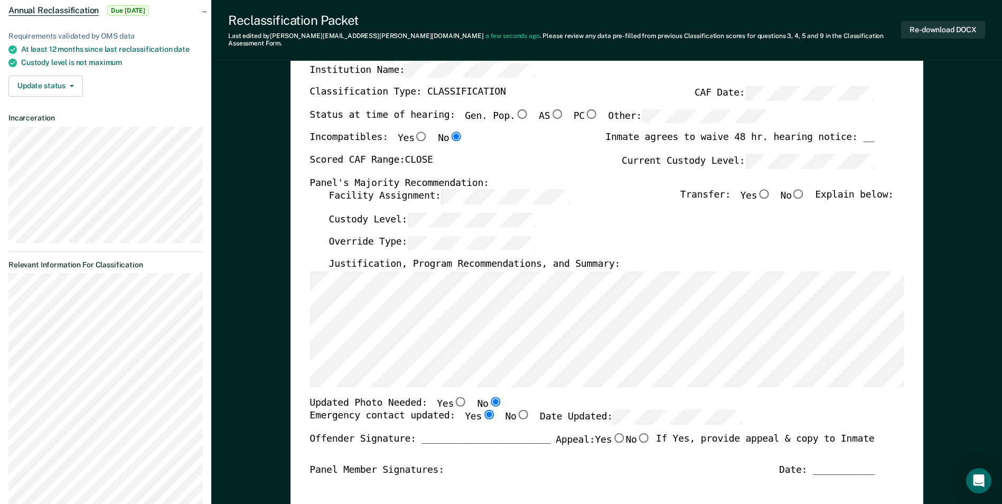
click at [806, 189] on input "No" at bounding box center [799, 194] width 14 height 10
type textarea "x"
radio input "true"
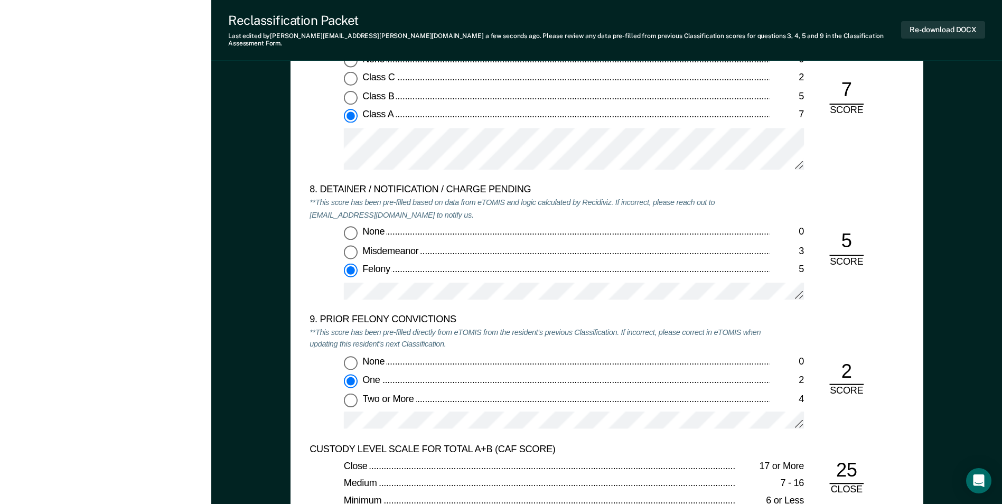
scroll to position [2324, 0]
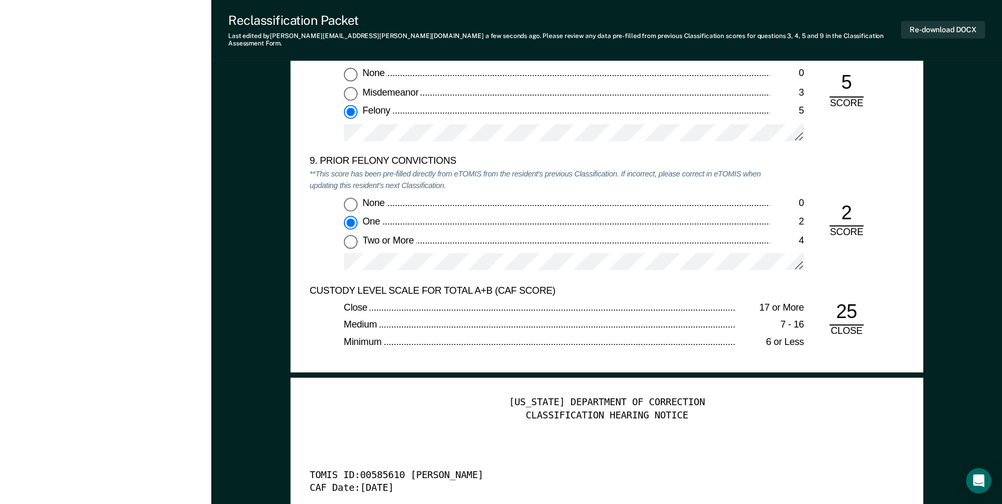
click at [349, 235] on input "Two or More 4" at bounding box center [351, 242] width 14 height 14
type textarea "x"
radio input "false"
radio input "true"
click at [743, 268] on div at bounding box center [574, 266] width 460 height 26
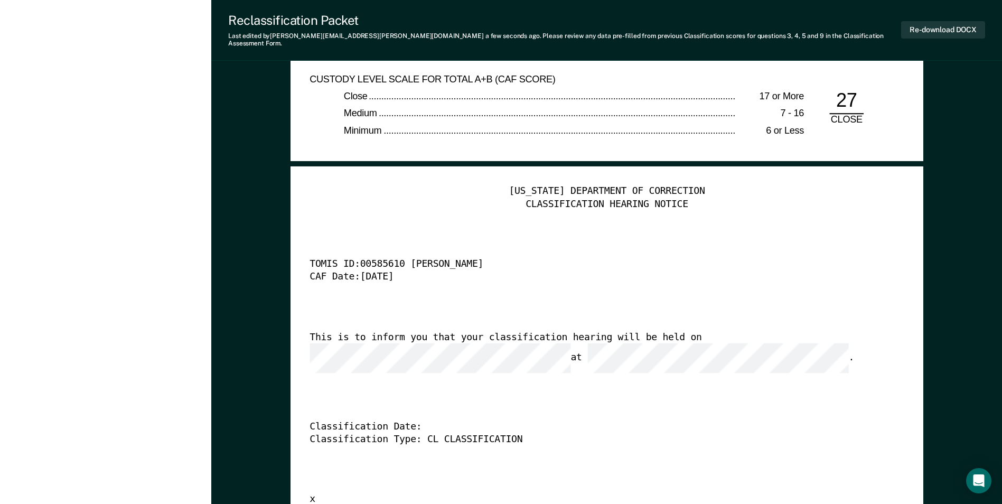
scroll to position [2641, 0]
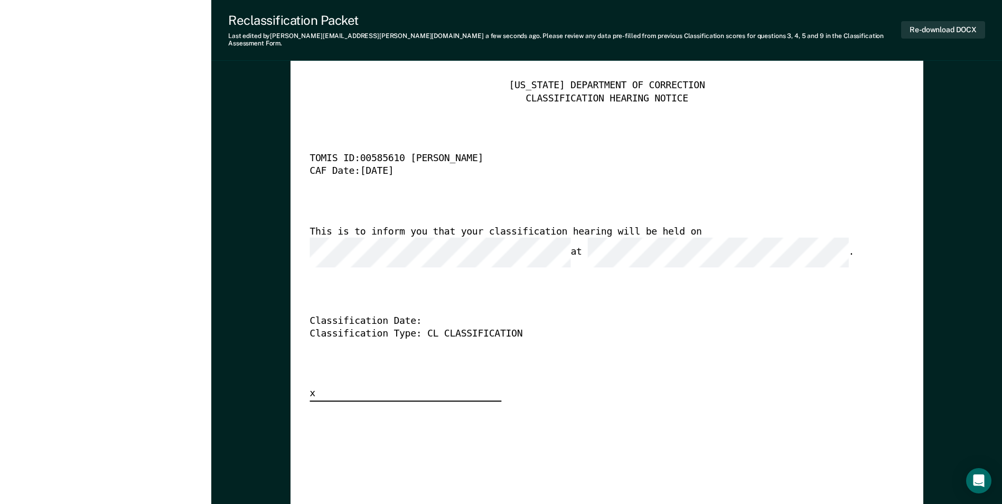
click at [652, 214] on div "[US_STATE] DEPARTMENT OF CORRECTION CLASSIFICATION HEARING NOTICE TOMIS ID: 005…" at bounding box center [607, 241] width 594 height 322
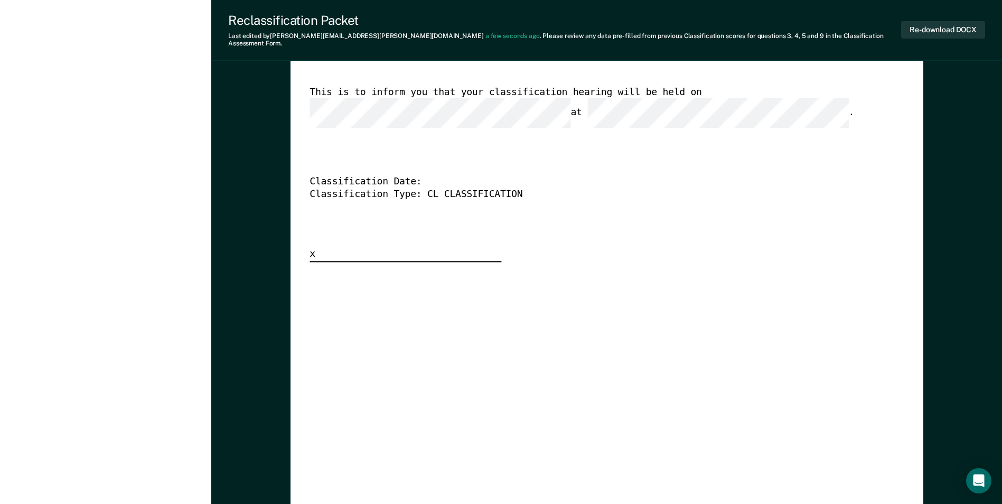
scroll to position [2464, 0]
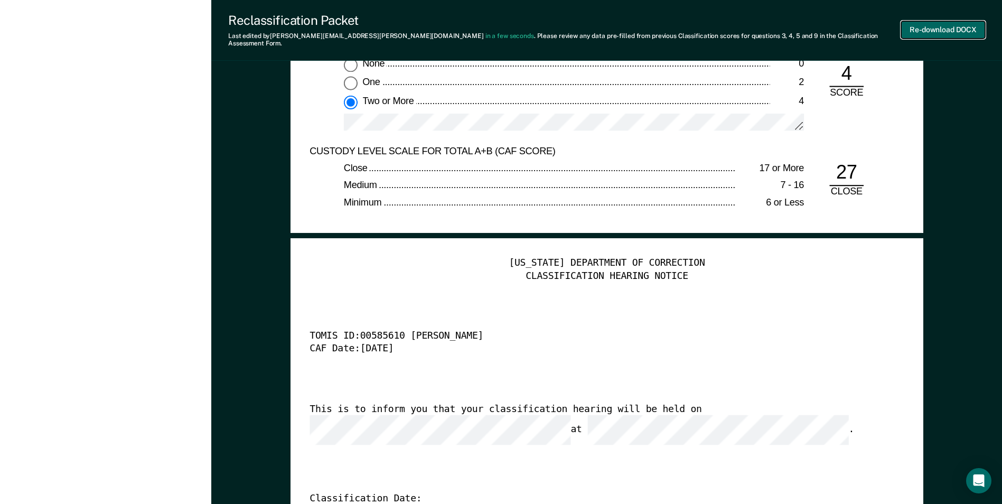
click at [915, 27] on button "Re-download DOCX" at bounding box center [943, 29] width 84 height 17
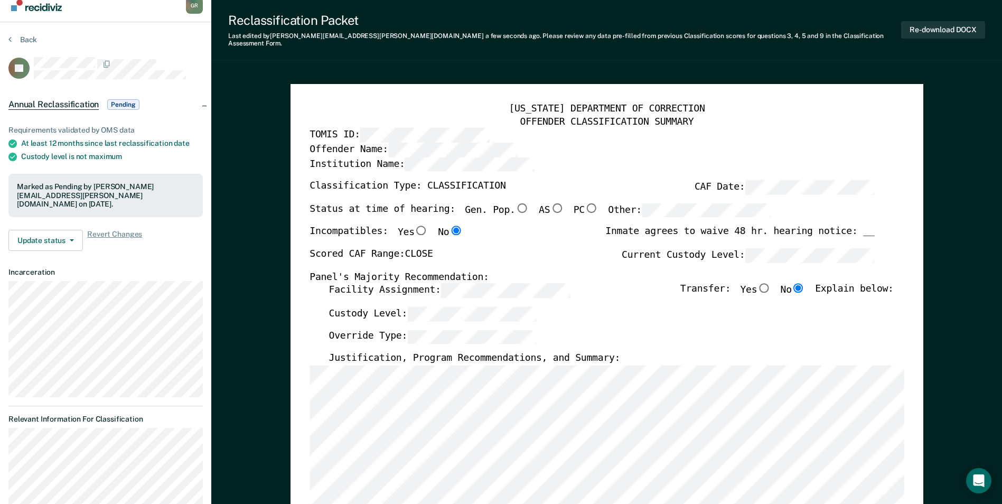
scroll to position [0, 0]
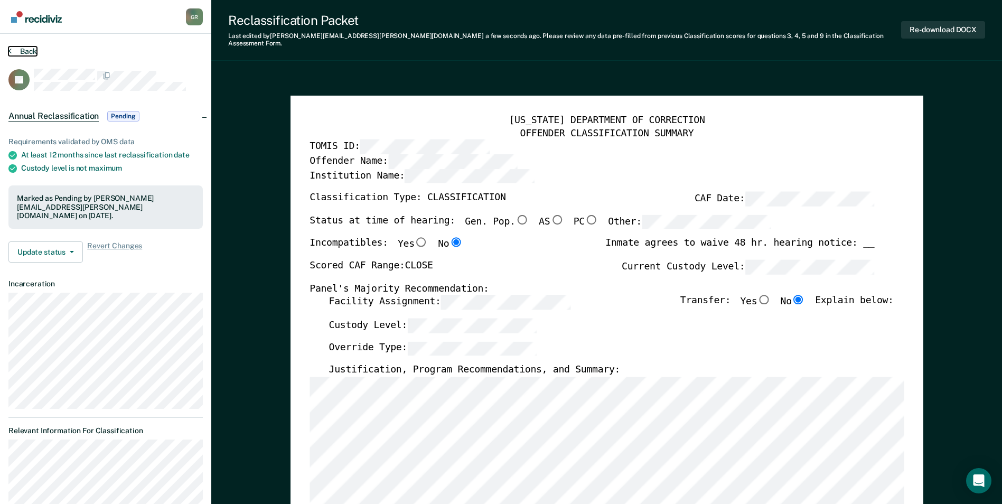
click at [22, 50] on button "Back" at bounding box center [22, 51] width 29 height 10
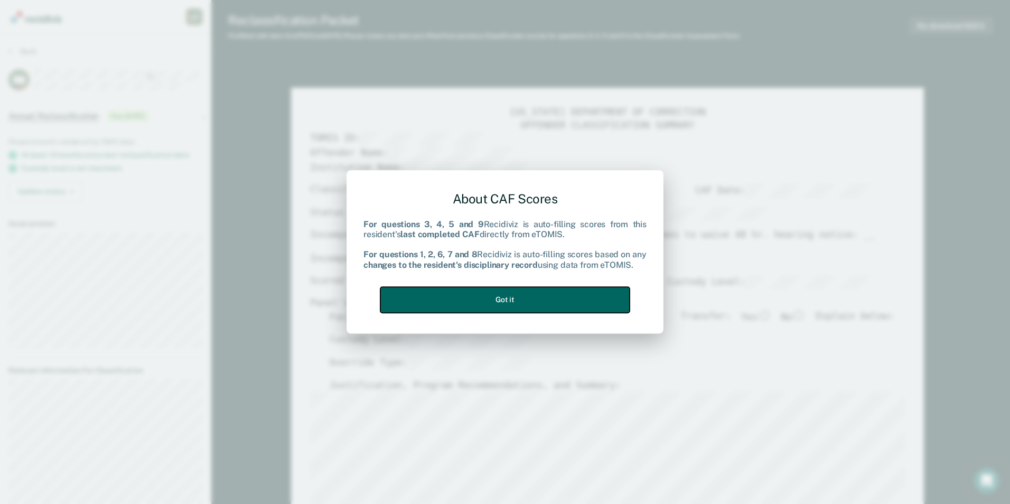
click at [545, 298] on button "Got it" at bounding box center [504, 300] width 249 height 26
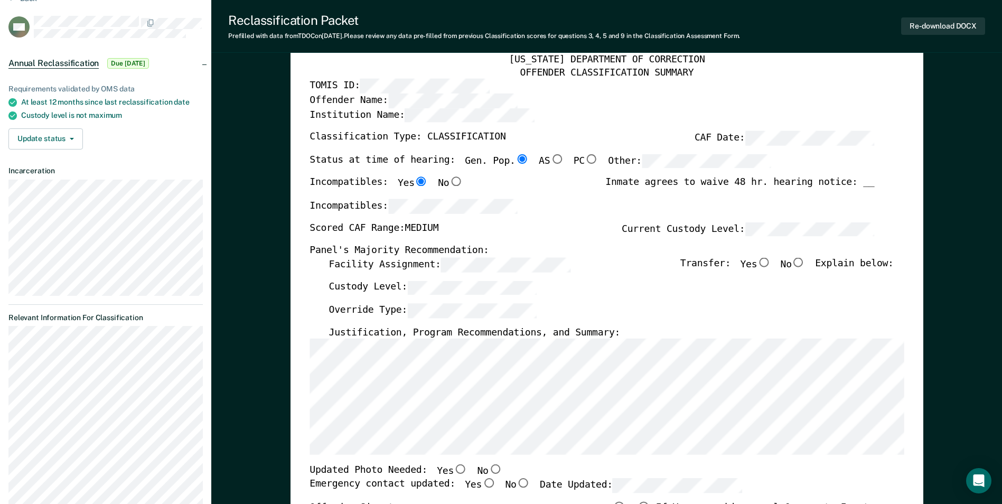
scroll to position [106, 0]
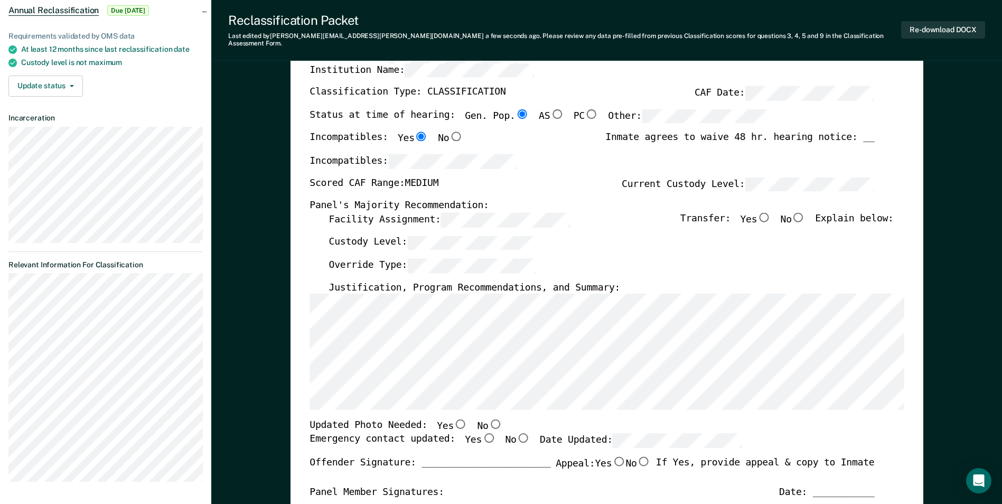
click at [801, 212] on input "No" at bounding box center [799, 217] width 14 height 10
type textarea "x"
radio input "true"
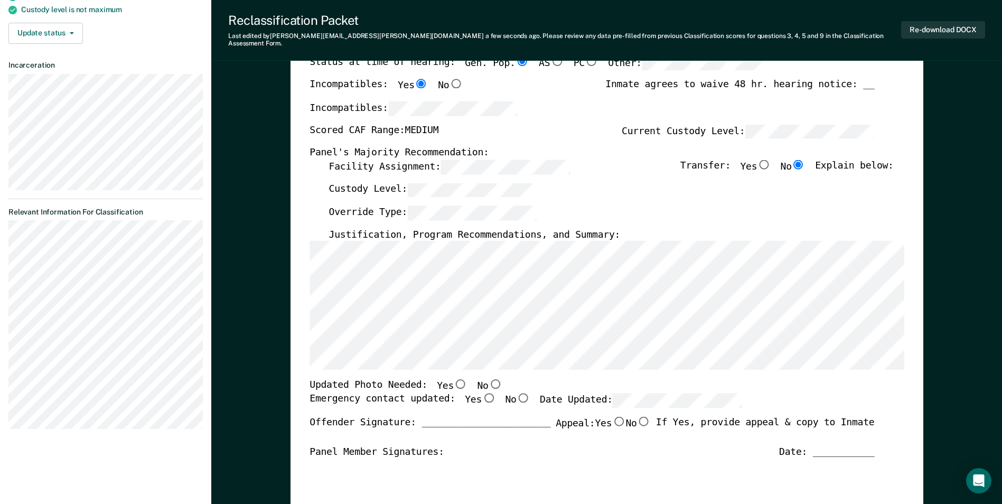
click at [488, 379] on input "No" at bounding box center [495, 384] width 14 height 10
type textarea "x"
radio input "true"
click at [482, 393] on input "Yes" at bounding box center [489, 398] width 14 height 10
type textarea "x"
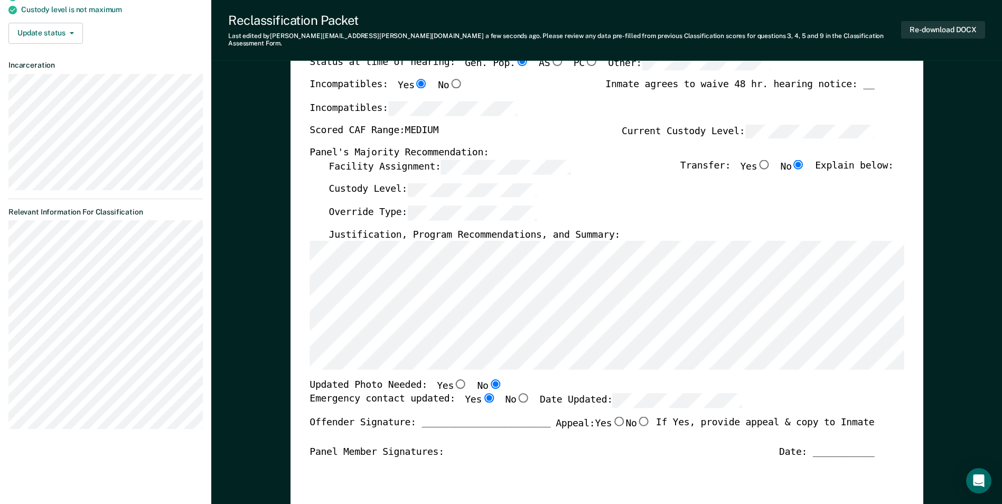
radio input "true"
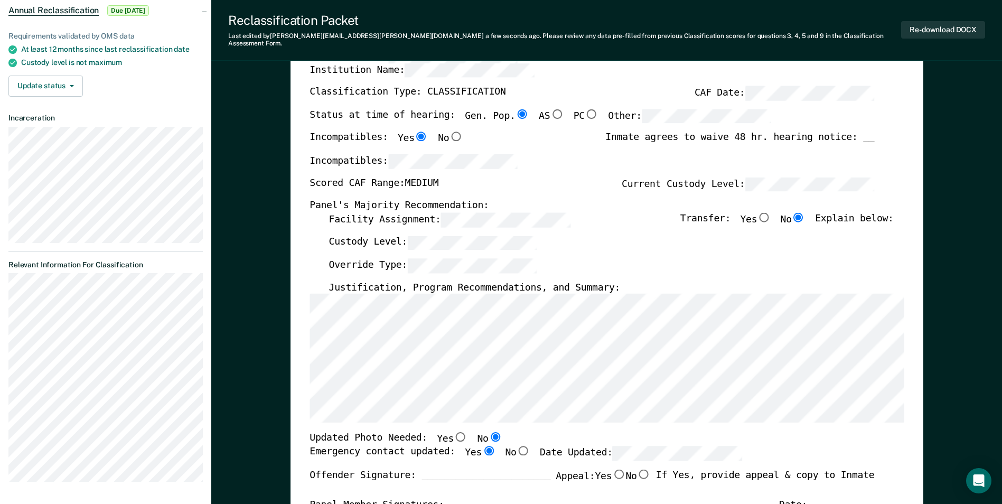
scroll to position [0, 0]
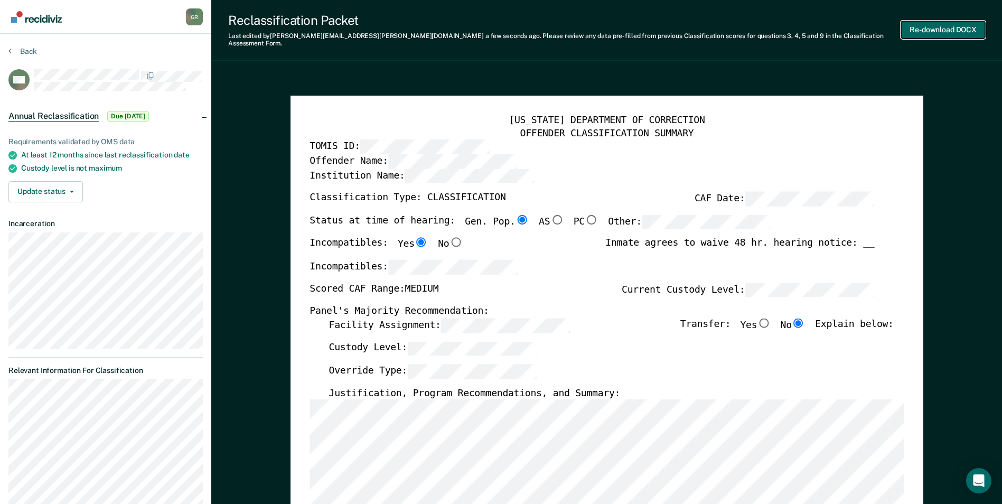
click at [949, 27] on button "Re-download DOCX" at bounding box center [943, 29] width 84 height 17
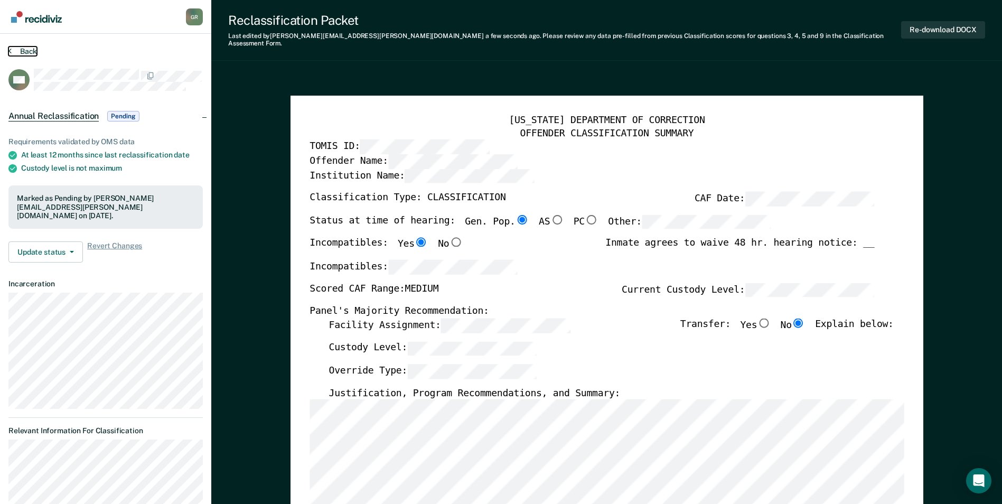
click at [30, 49] on button "Back" at bounding box center [22, 51] width 29 height 10
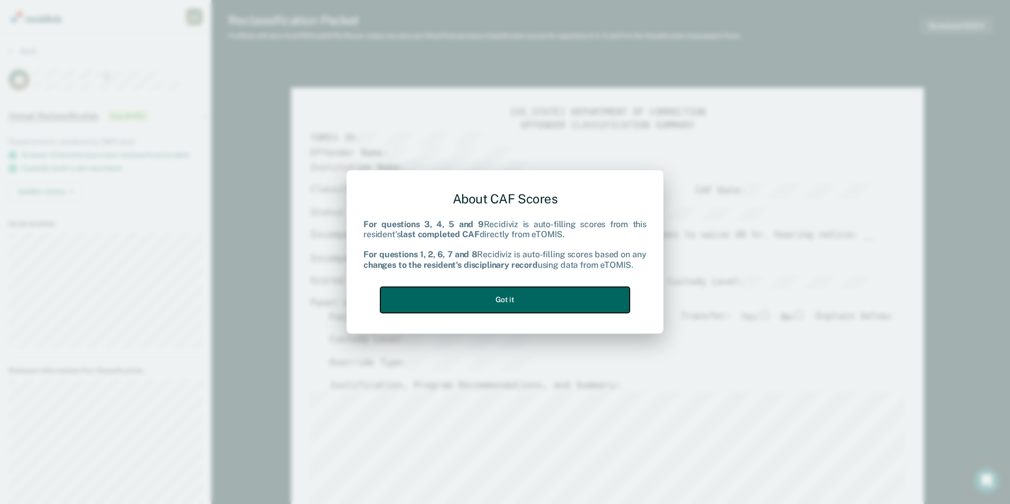
click at [483, 294] on button "Got it" at bounding box center [504, 300] width 249 height 26
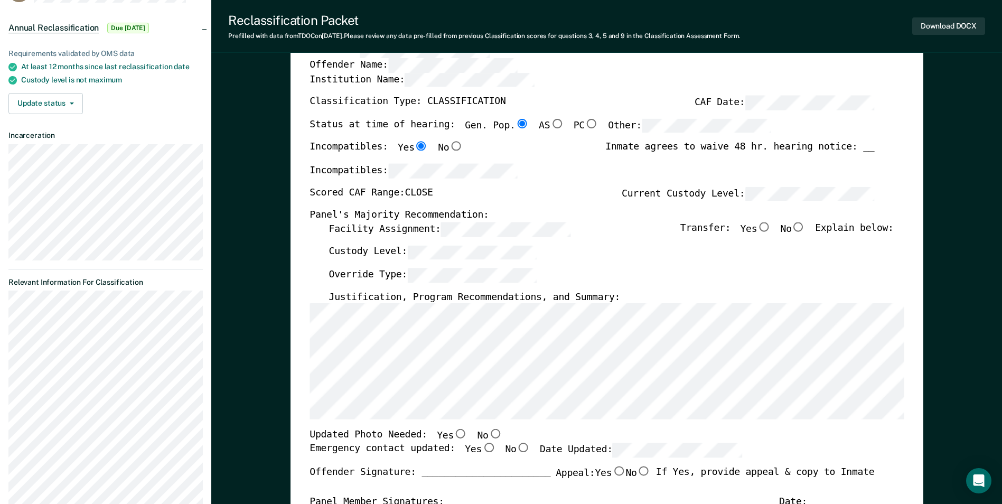
scroll to position [106, 0]
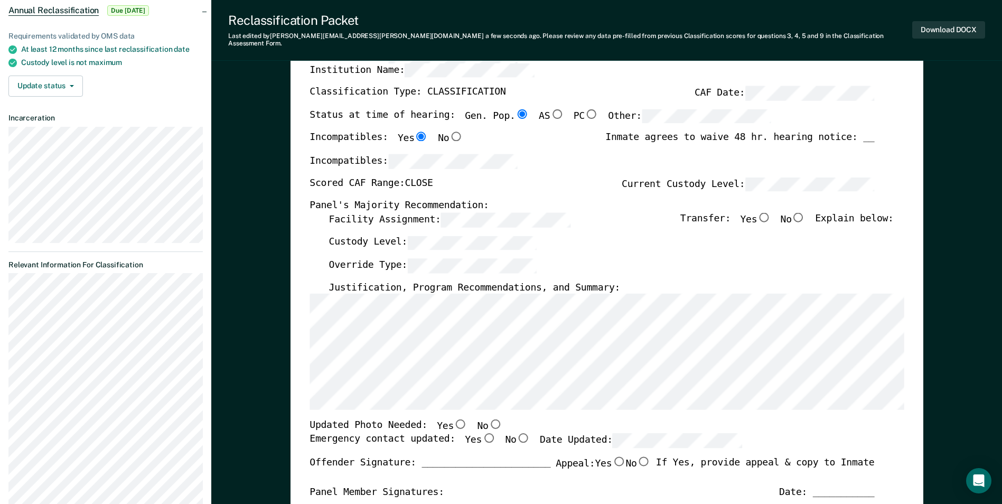
click at [804, 212] on input "No" at bounding box center [799, 217] width 14 height 10
type textarea "x"
radio input "true"
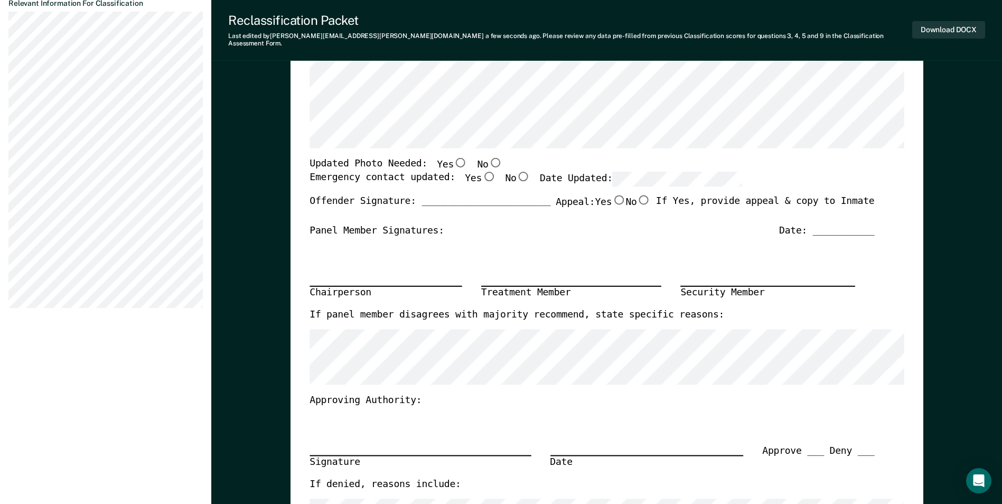
scroll to position [370, 0]
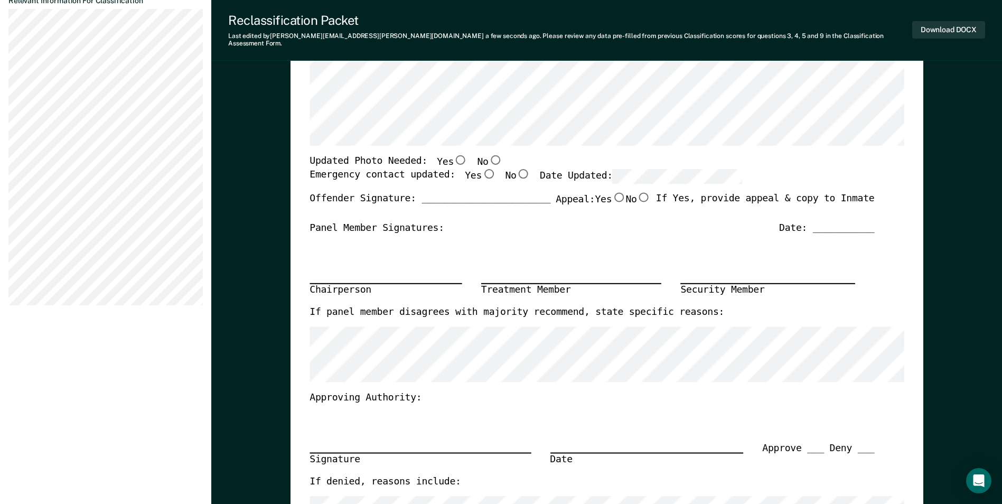
click at [488, 155] on input "No" at bounding box center [495, 160] width 14 height 10
type textarea "x"
radio input "true"
click at [482, 169] on input "Yes" at bounding box center [489, 174] width 14 height 10
type textarea "x"
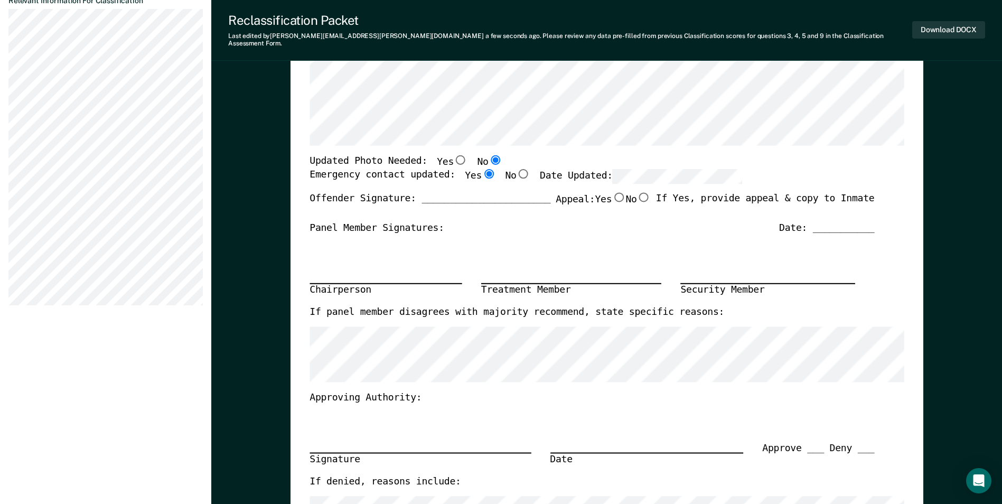
radio input "true"
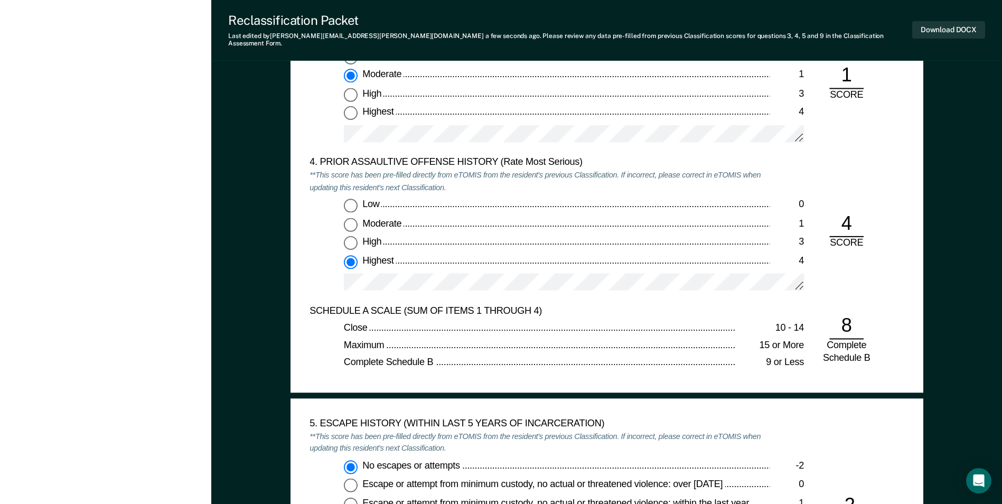
scroll to position [1109, 0]
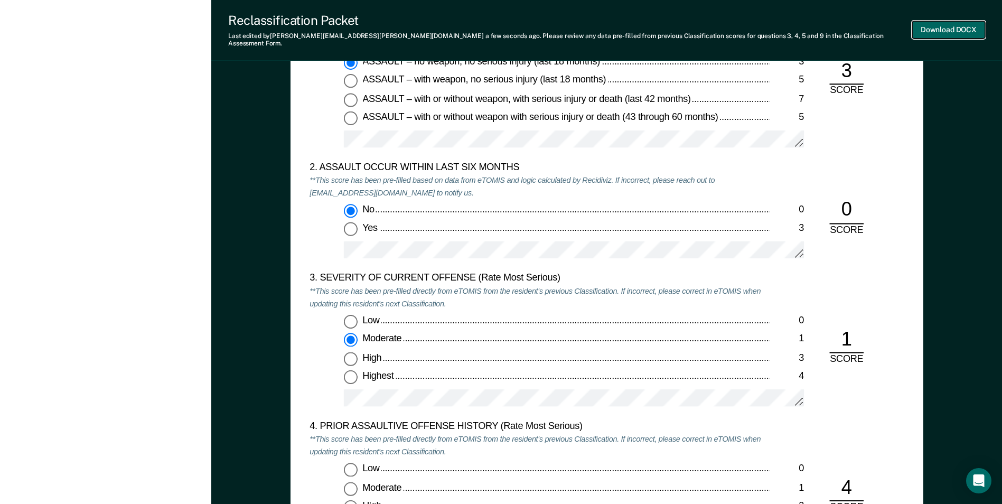
click at [931, 25] on button "Download DOCX" at bounding box center [948, 29] width 73 height 17
drag, startPoint x: 987, startPoint y: 82, endPoint x: 969, endPoint y: 90, distance: 18.9
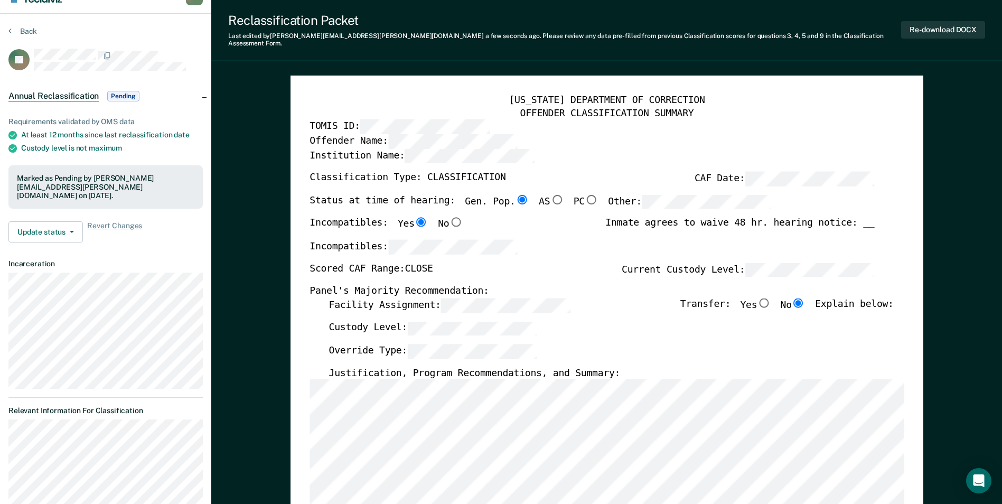
scroll to position [0, 0]
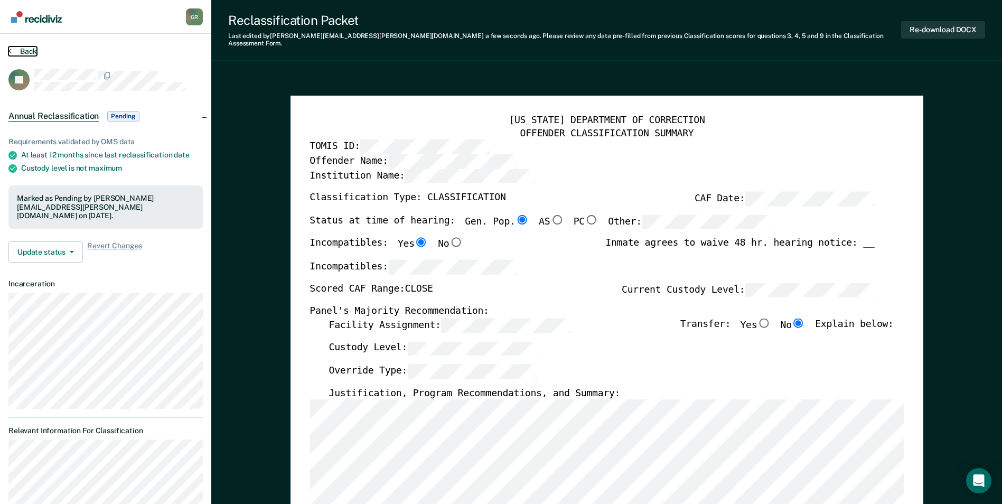
click at [24, 51] on button "Back" at bounding box center [22, 51] width 29 height 10
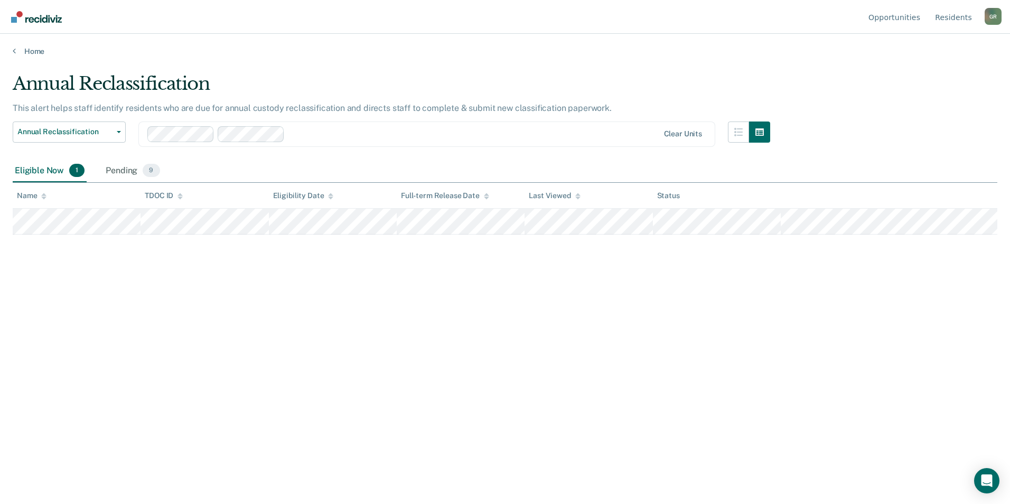
drag, startPoint x: 686, startPoint y: 355, endPoint x: 685, endPoint y: 330, distance: 25.9
click at [686, 355] on div "Annual Reclassification This alert helps staff identify residents who are due f…" at bounding box center [505, 249] width 985 height 352
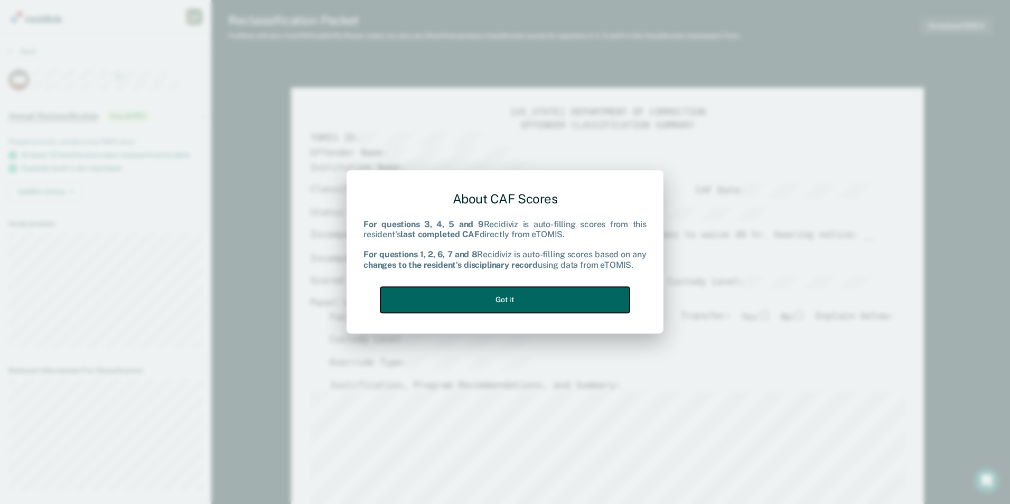
click at [519, 306] on button "Got it" at bounding box center [504, 300] width 249 height 26
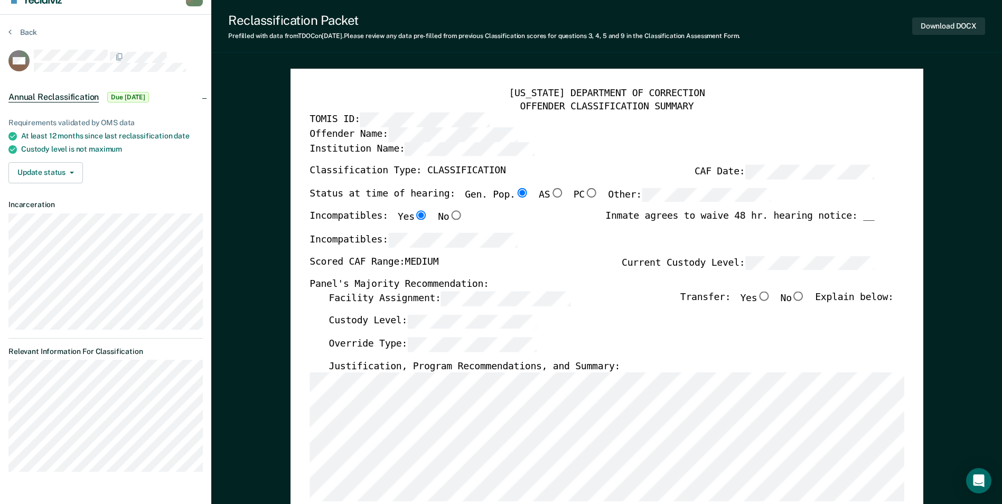
scroll to position [53, 0]
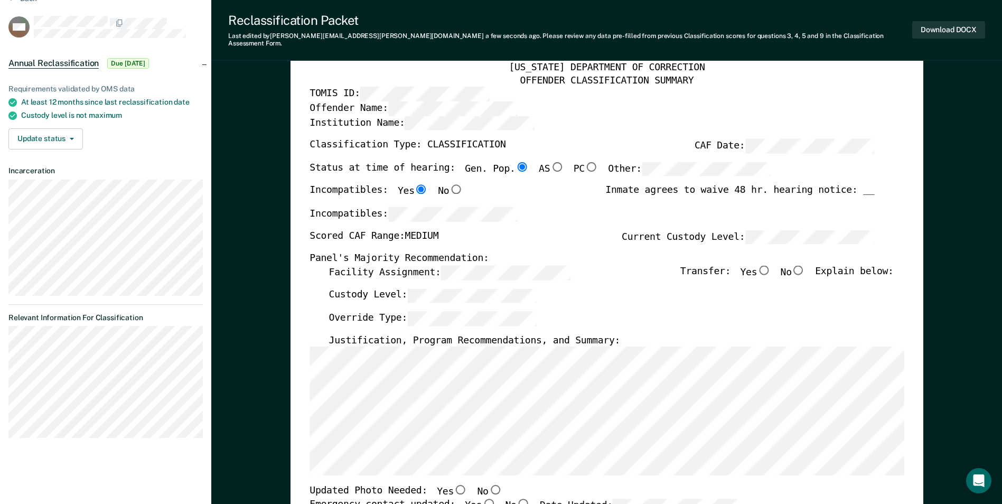
click at [804, 265] on input "No" at bounding box center [799, 270] width 14 height 10
type textarea "x"
radio input "true"
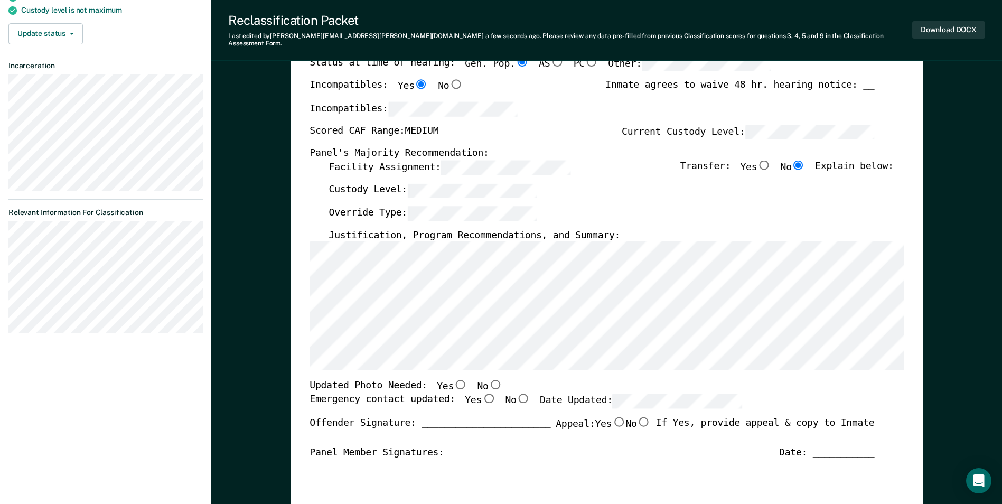
scroll to position [158, 0]
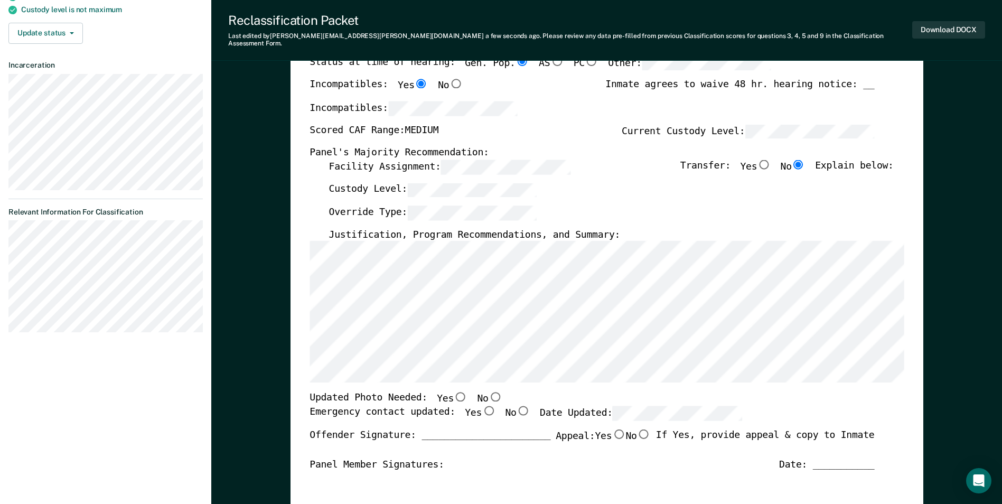
click at [454, 392] on input "Yes" at bounding box center [461, 397] width 14 height 10
type textarea "x"
radio input "true"
click at [482, 406] on input "Yes" at bounding box center [489, 411] width 14 height 10
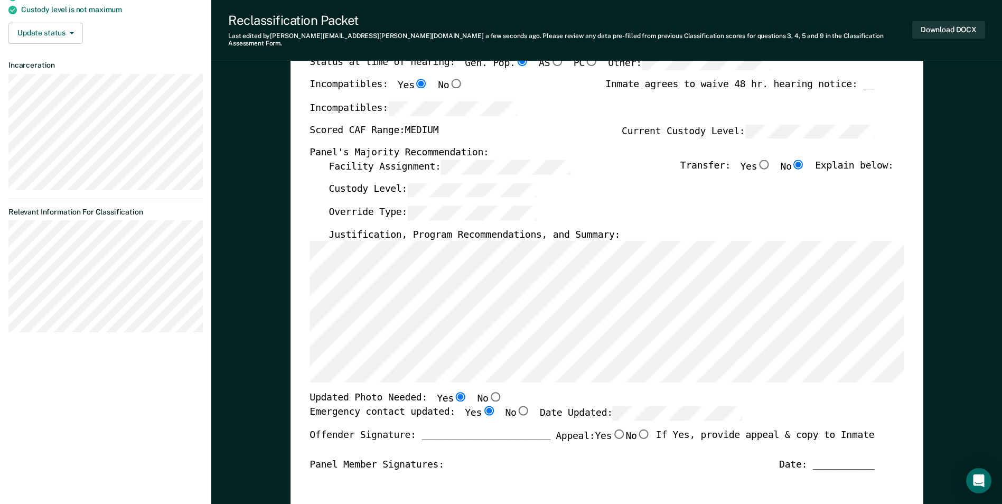
type textarea "x"
radio input "true"
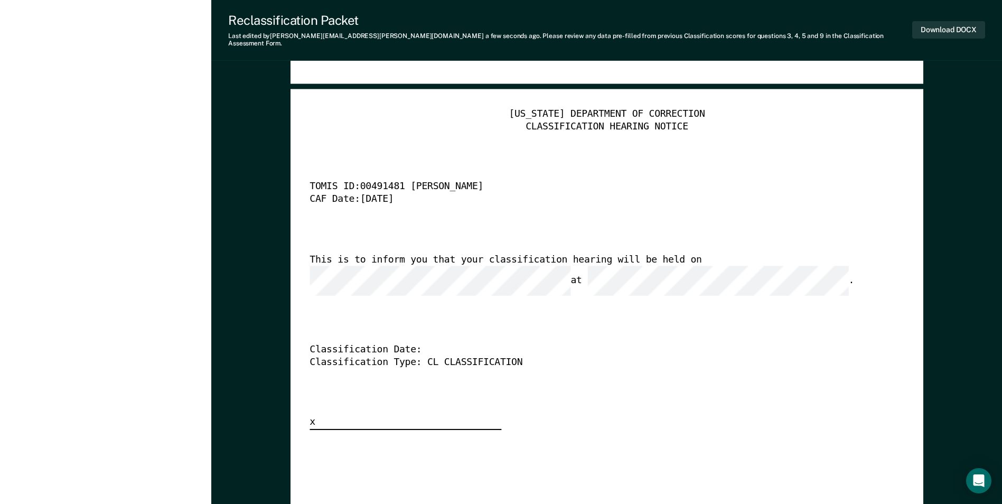
scroll to position [2694, 0]
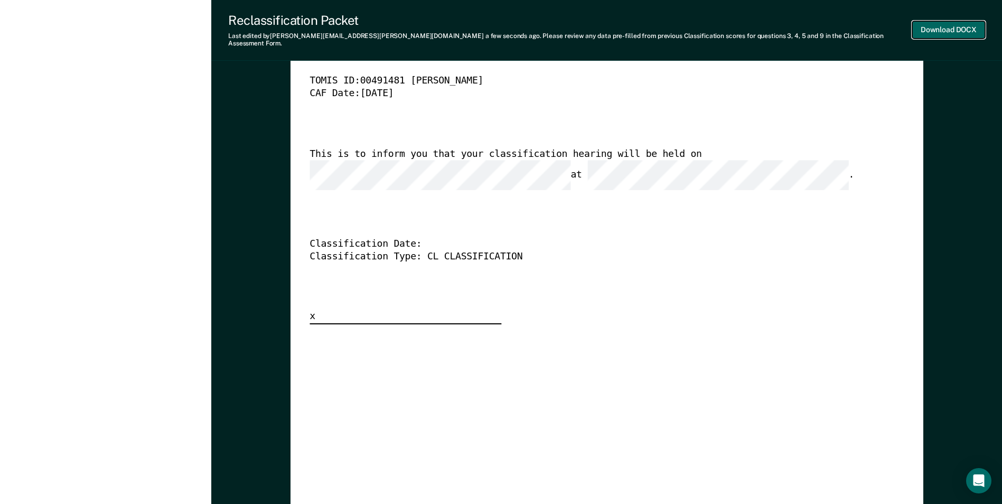
click at [958, 27] on button "Download DOCX" at bounding box center [948, 29] width 73 height 17
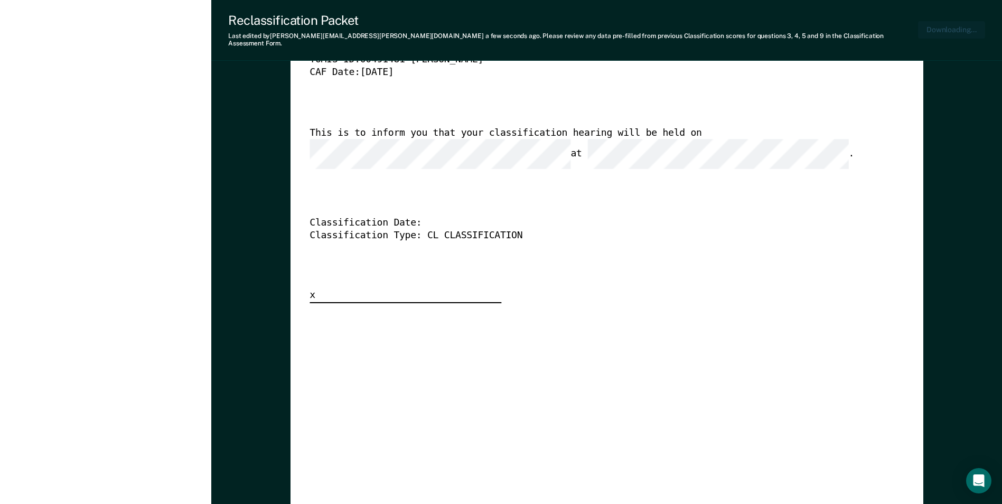
type textarea "x"
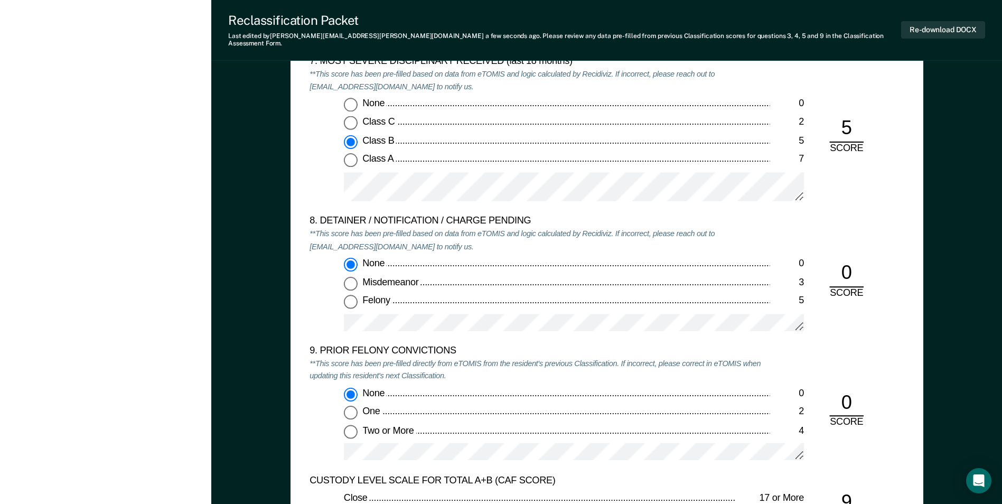
scroll to position [1954, 0]
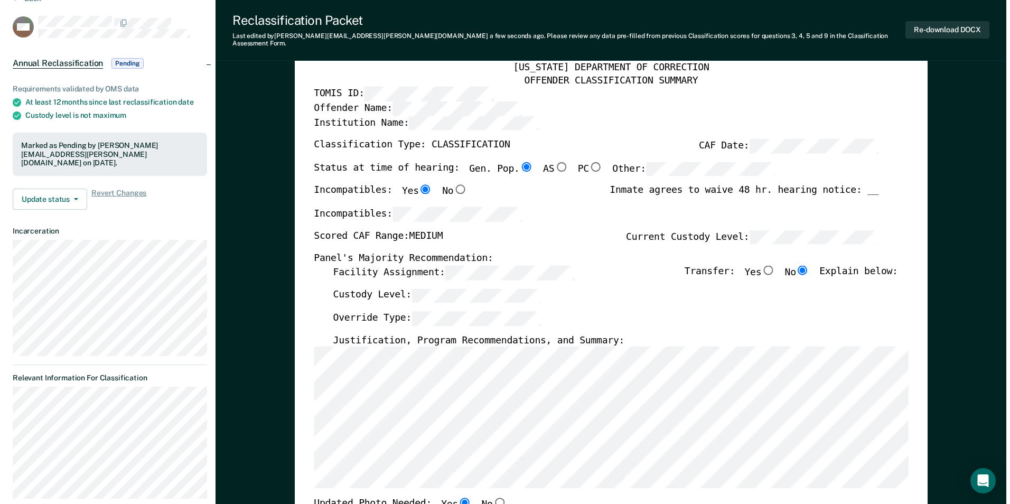
scroll to position [0, 0]
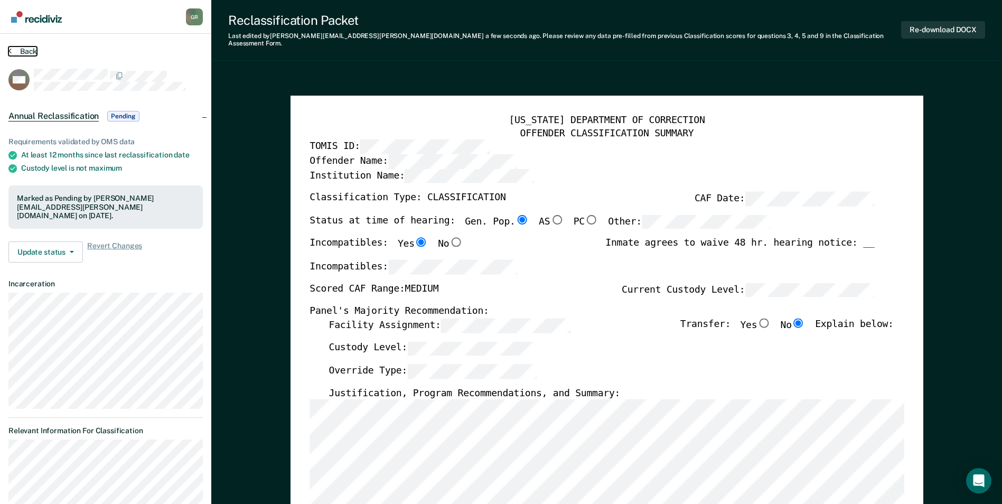
click at [27, 51] on button "Back" at bounding box center [22, 51] width 29 height 10
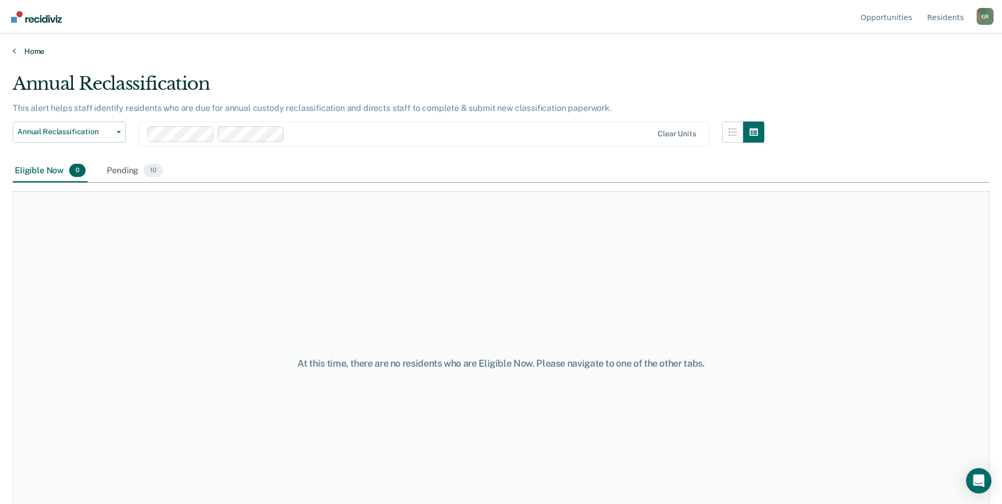
click at [16, 53] on link "Home" at bounding box center [501, 51] width 977 height 10
